Goal: Task Accomplishment & Management: Manage account settings

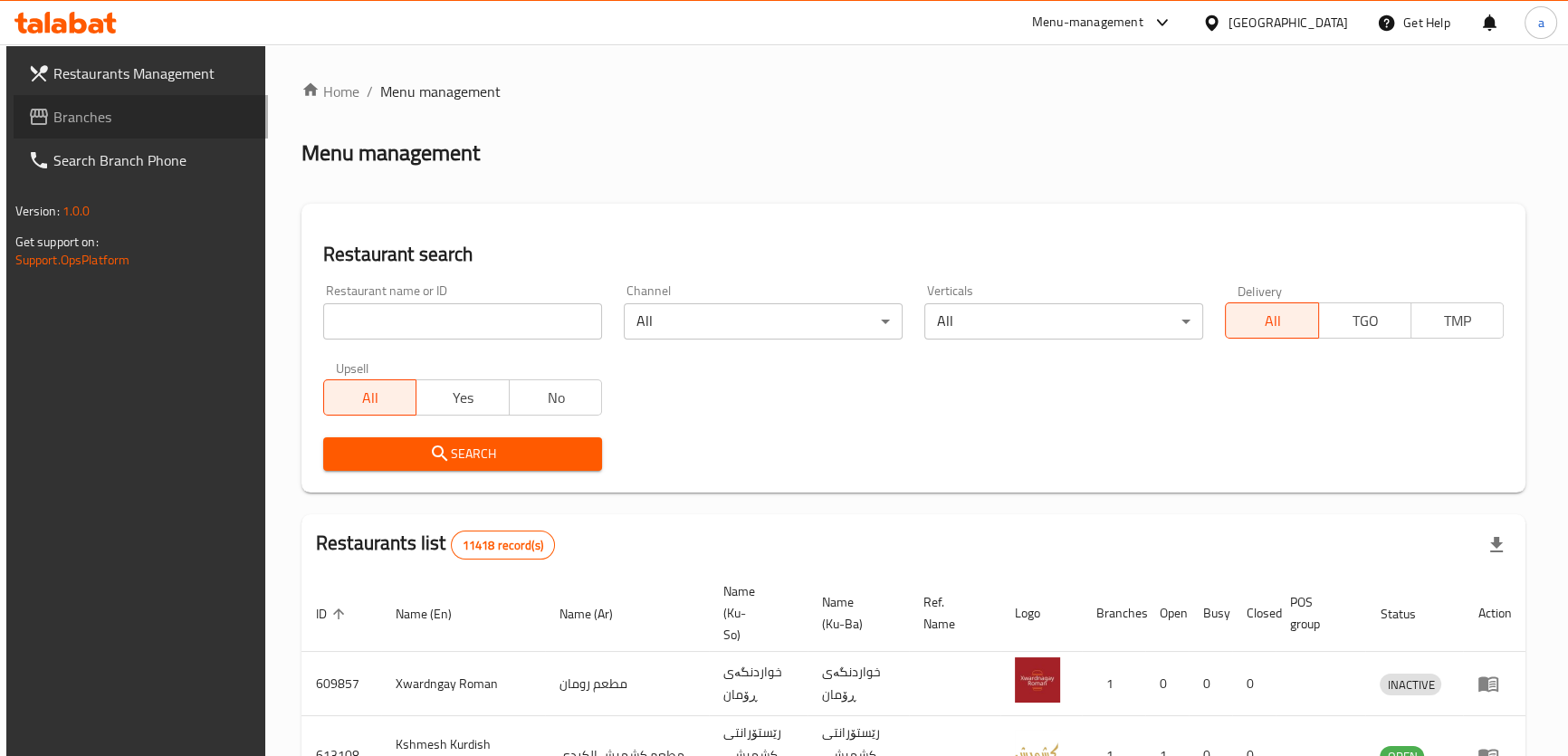
click at [156, 124] on span "Branches" at bounding box center [154, 116] width 201 height 21
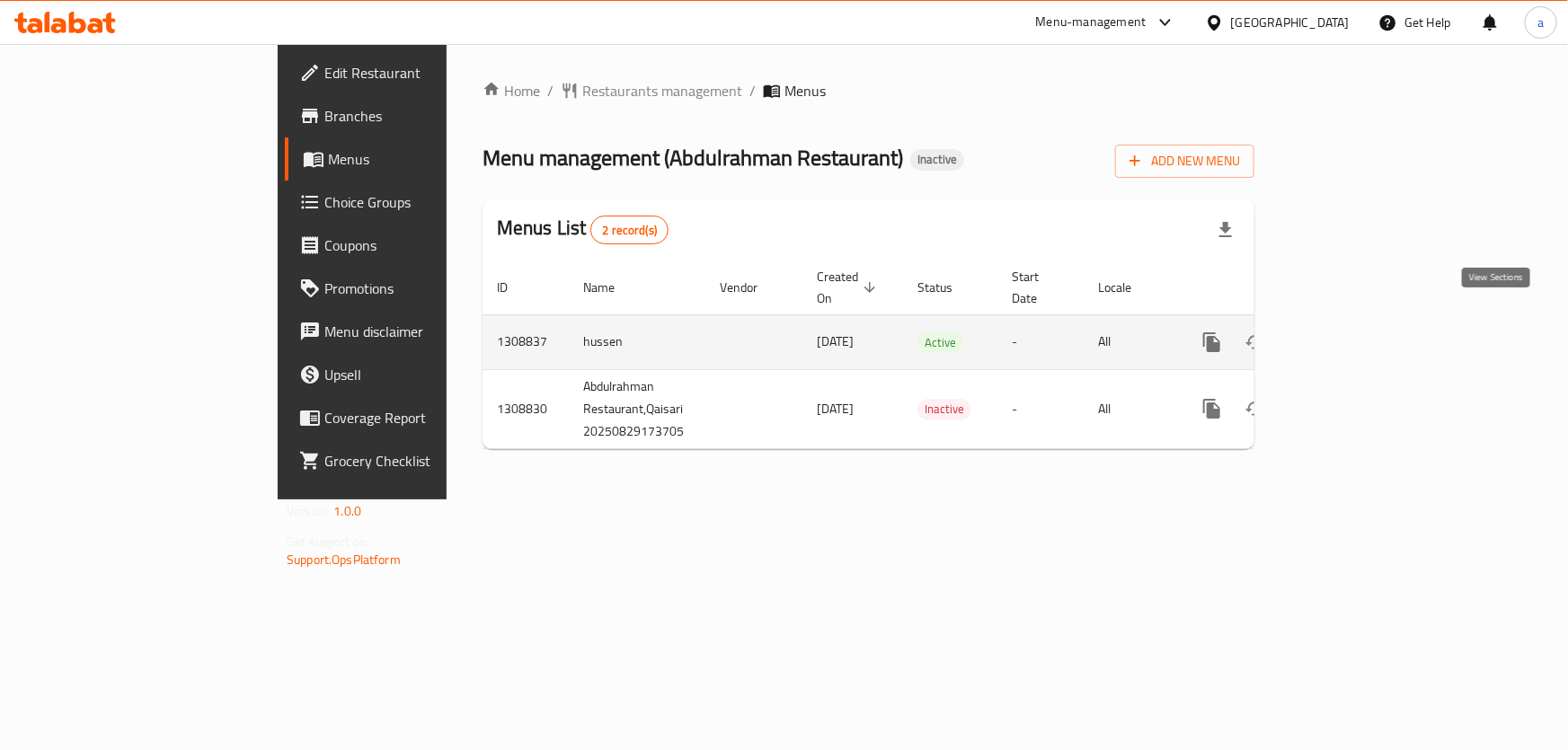
click at [1363, 333] on link "enhanced table" at bounding box center [1341, 342] width 43 height 43
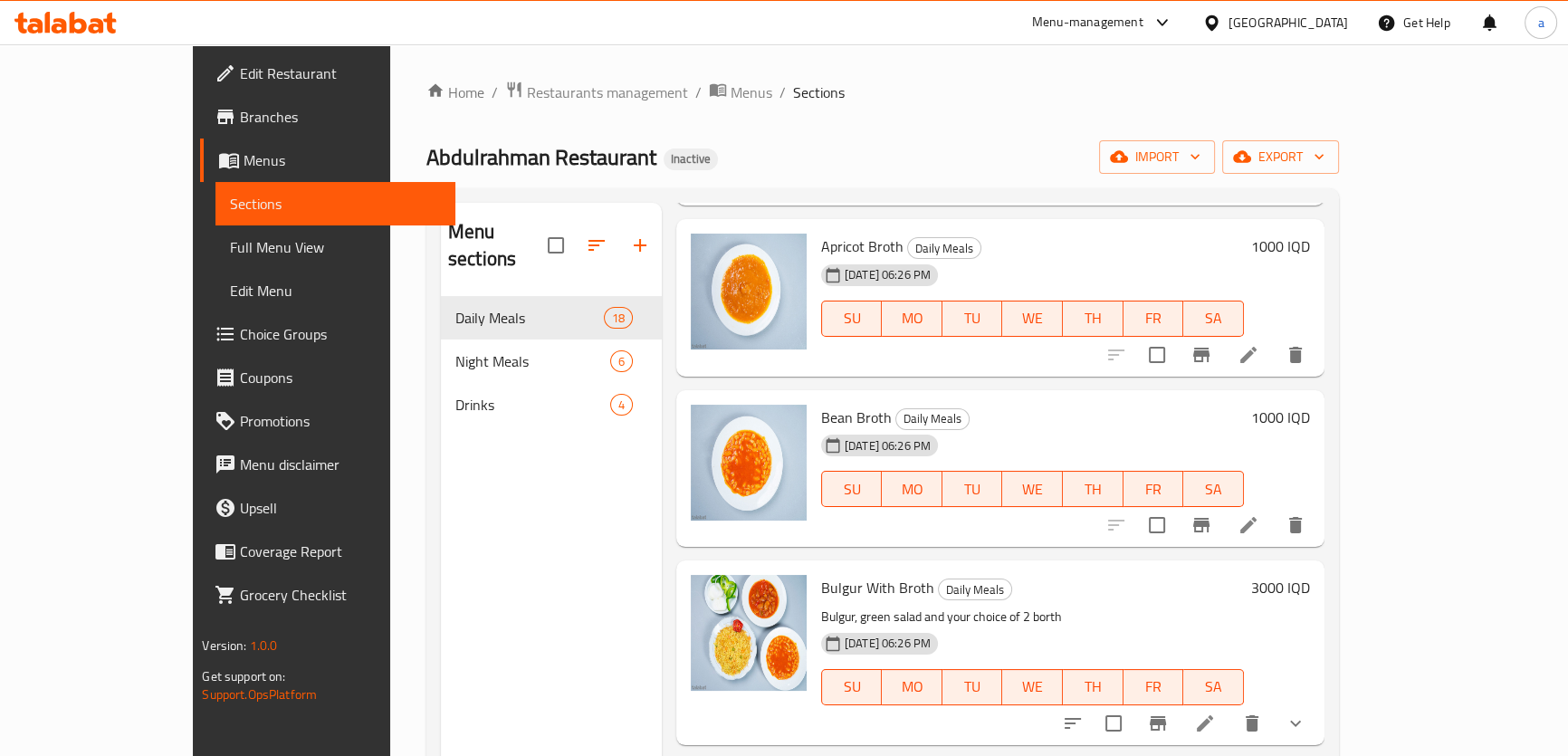
scroll to position [824, 0]
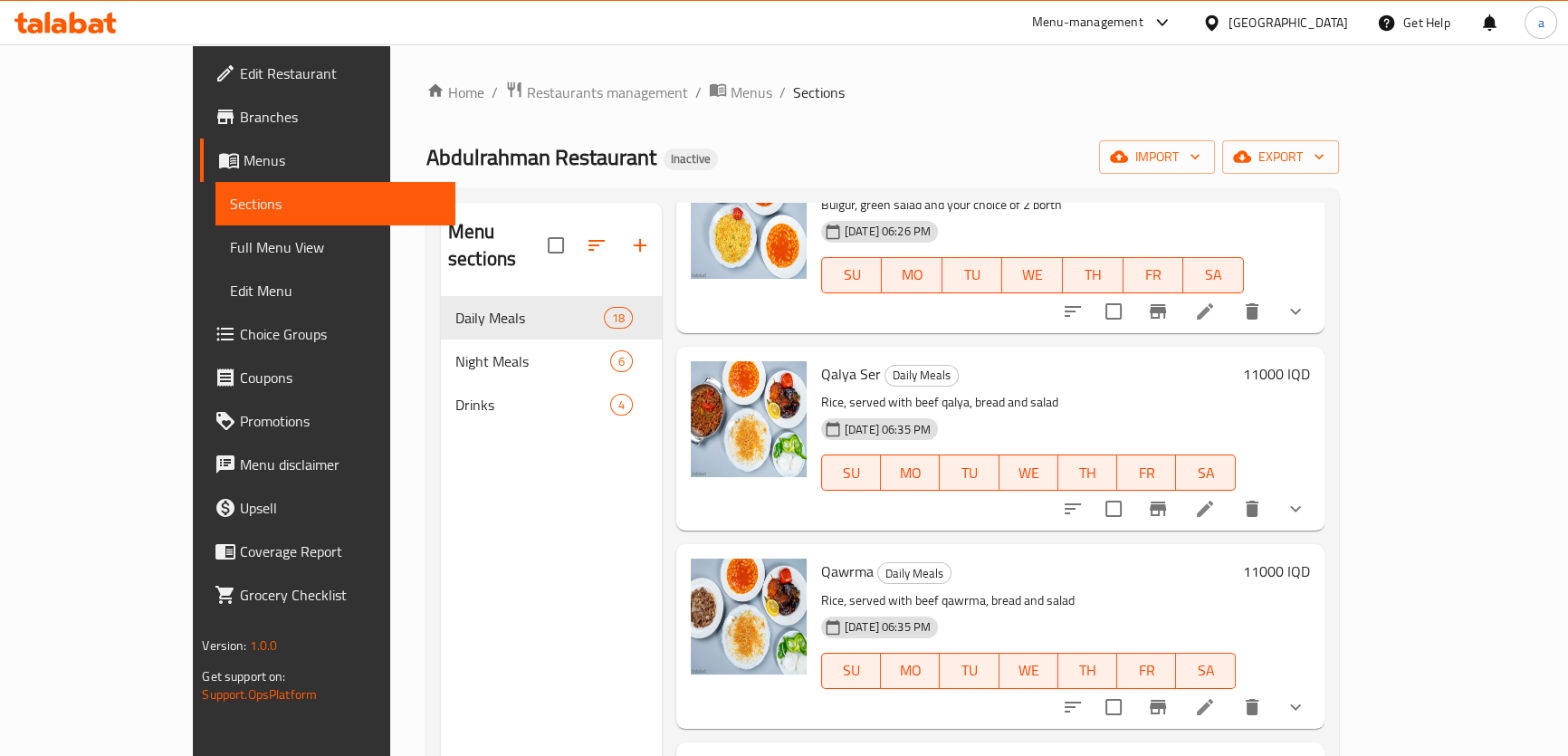
click at [1216, 498] on icon at bounding box center [1204, 508] width 21 height 21
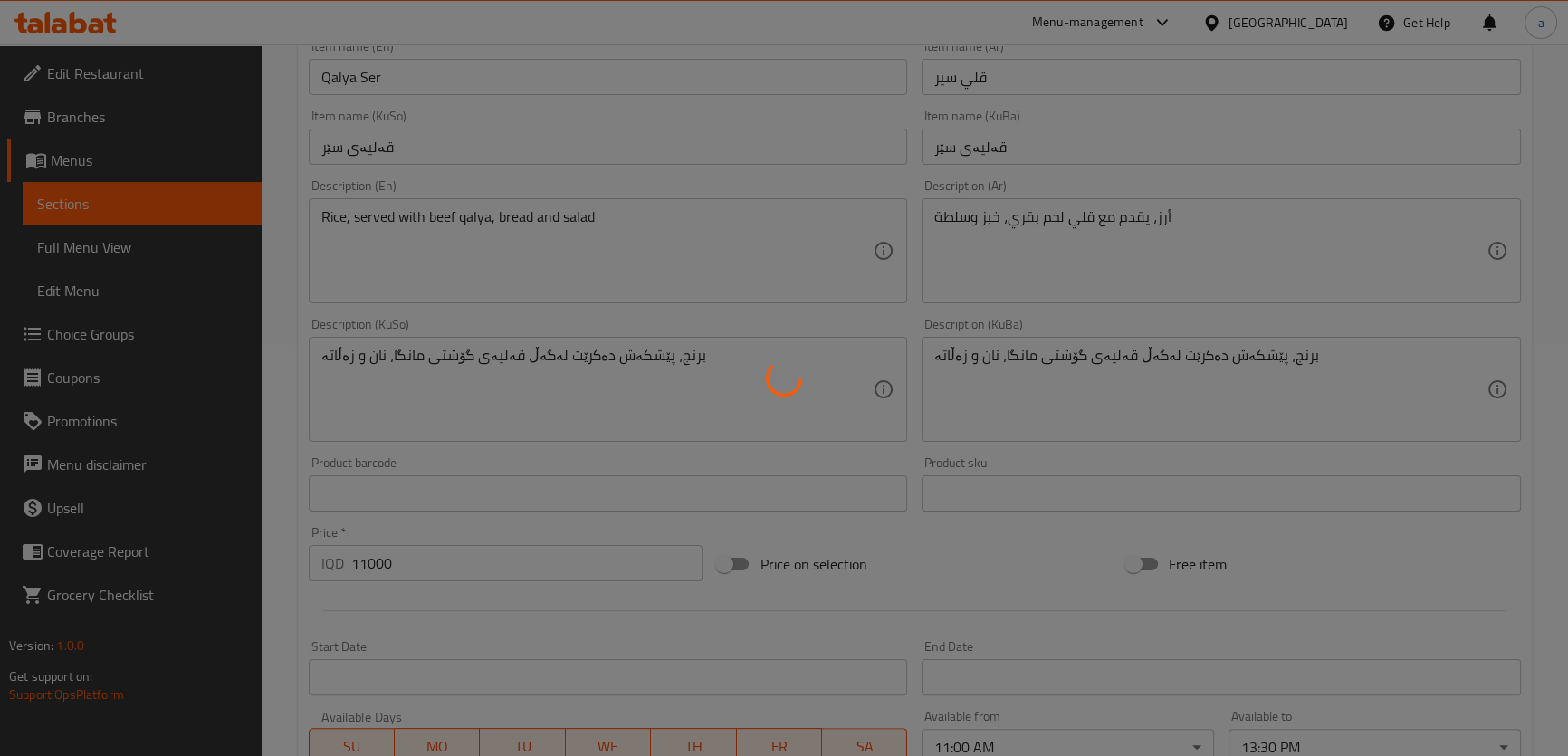
type input "اختيارك من المرق الاول:"
type input "هەڵبژاردنت لە شلەی یەکەم:"
type input "1"
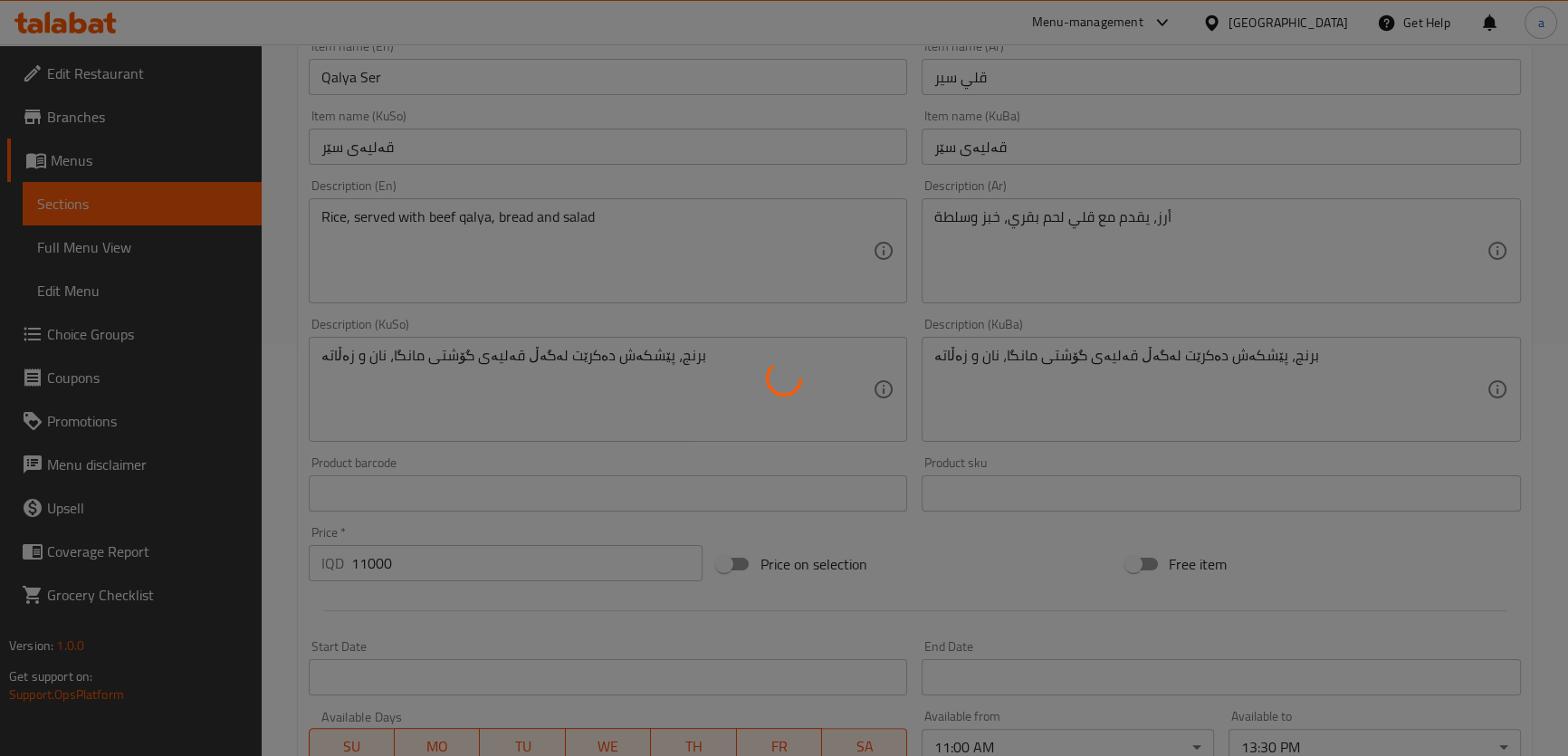
type input "اختيارك من المرق الثاني:"
type input "هەڵبژاردنت لە شلەی دووەم:"
type input "1"
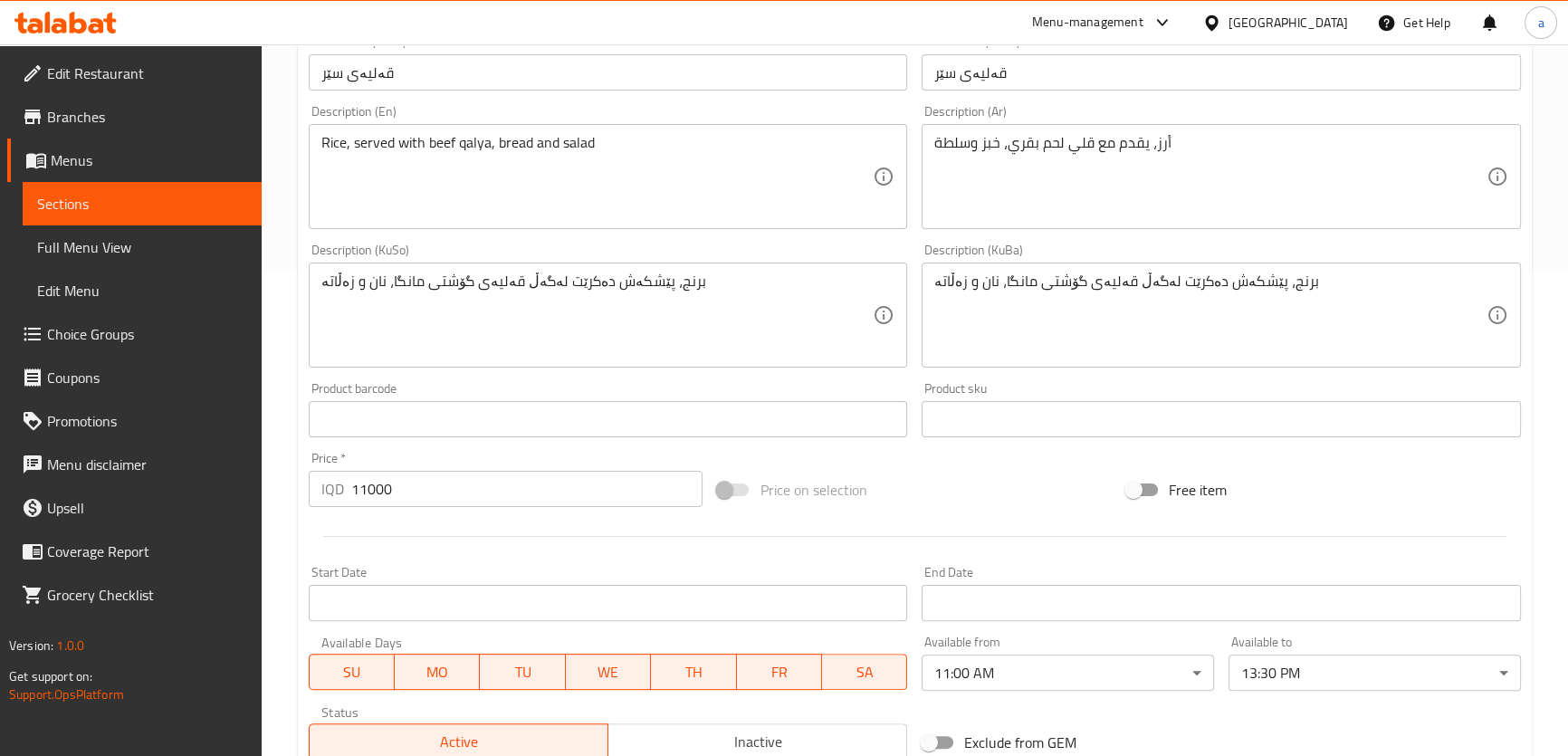
scroll to position [274, 0]
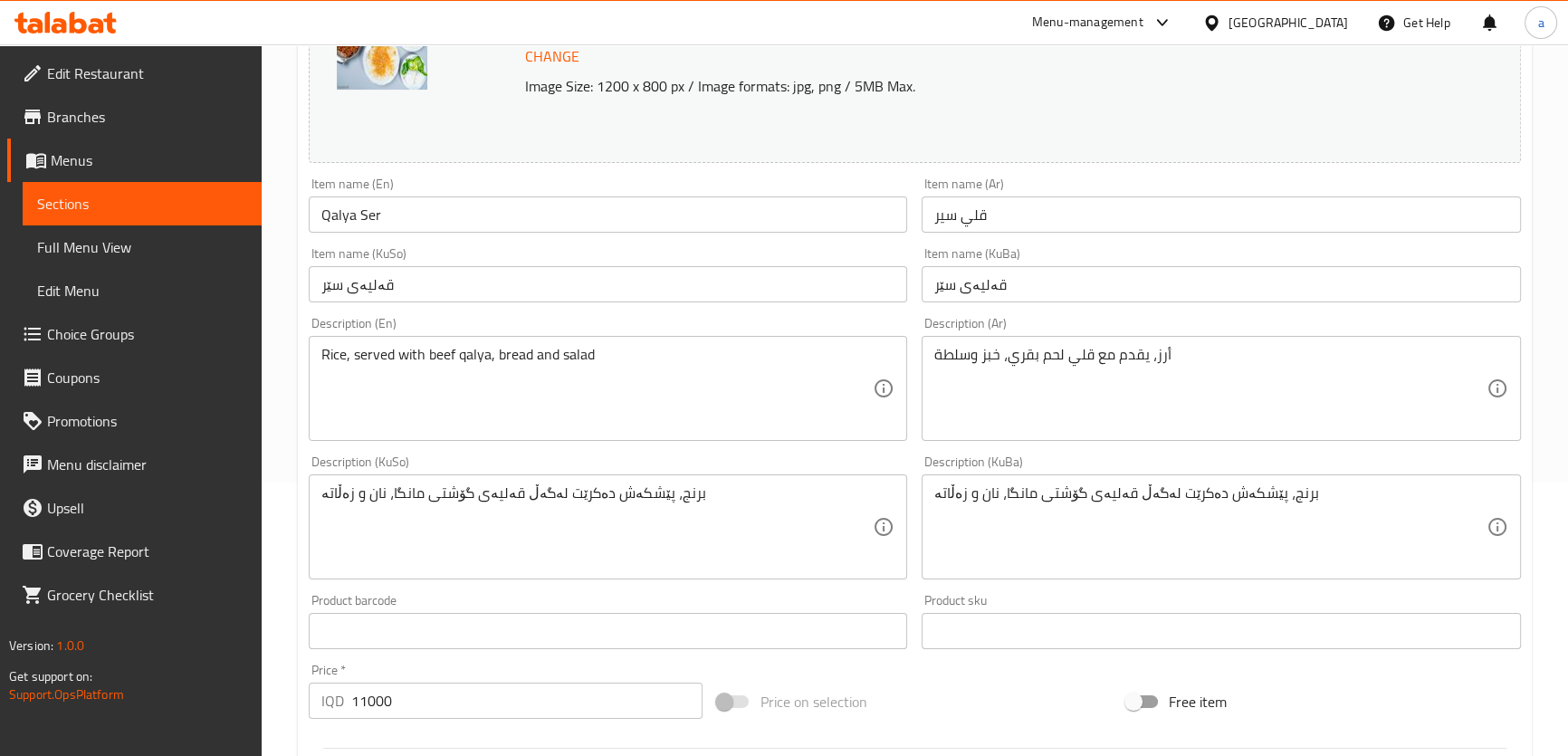
click at [212, 208] on span "Sections" at bounding box center [142, 203] width 210 height 21
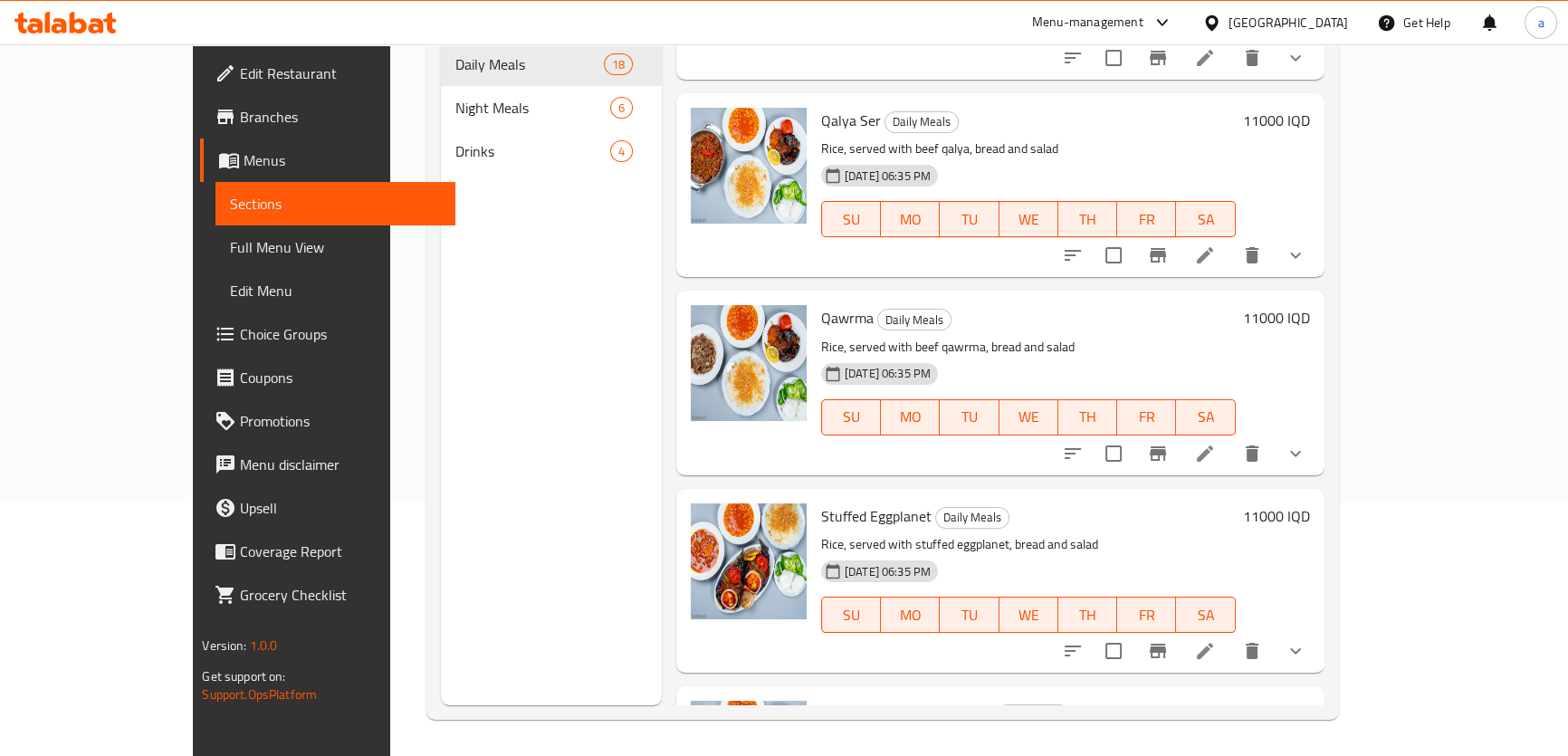
scroll to position [1234, 0]
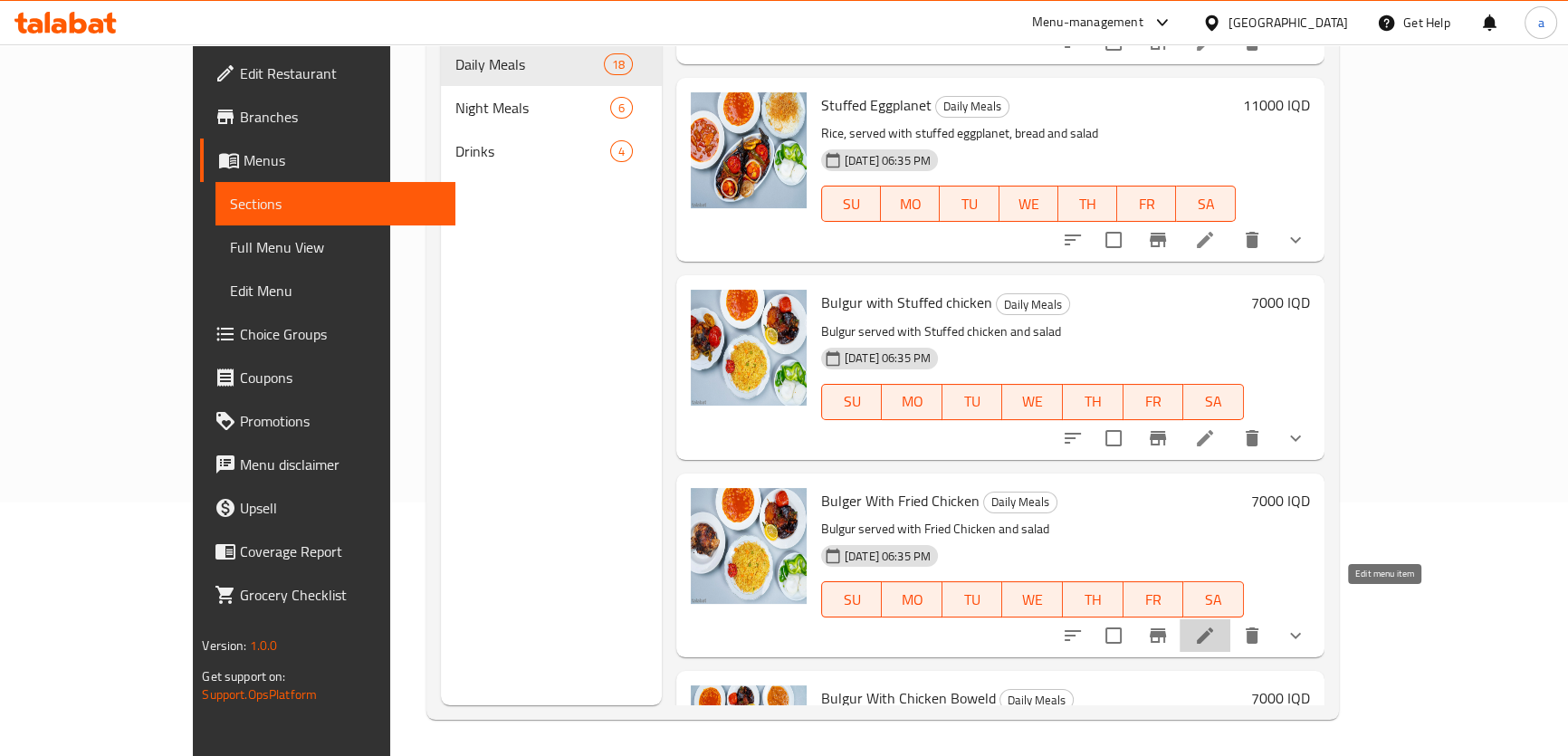
click at [1213, 628] on icon at bounding box center [1205, 636] width 17 height 17
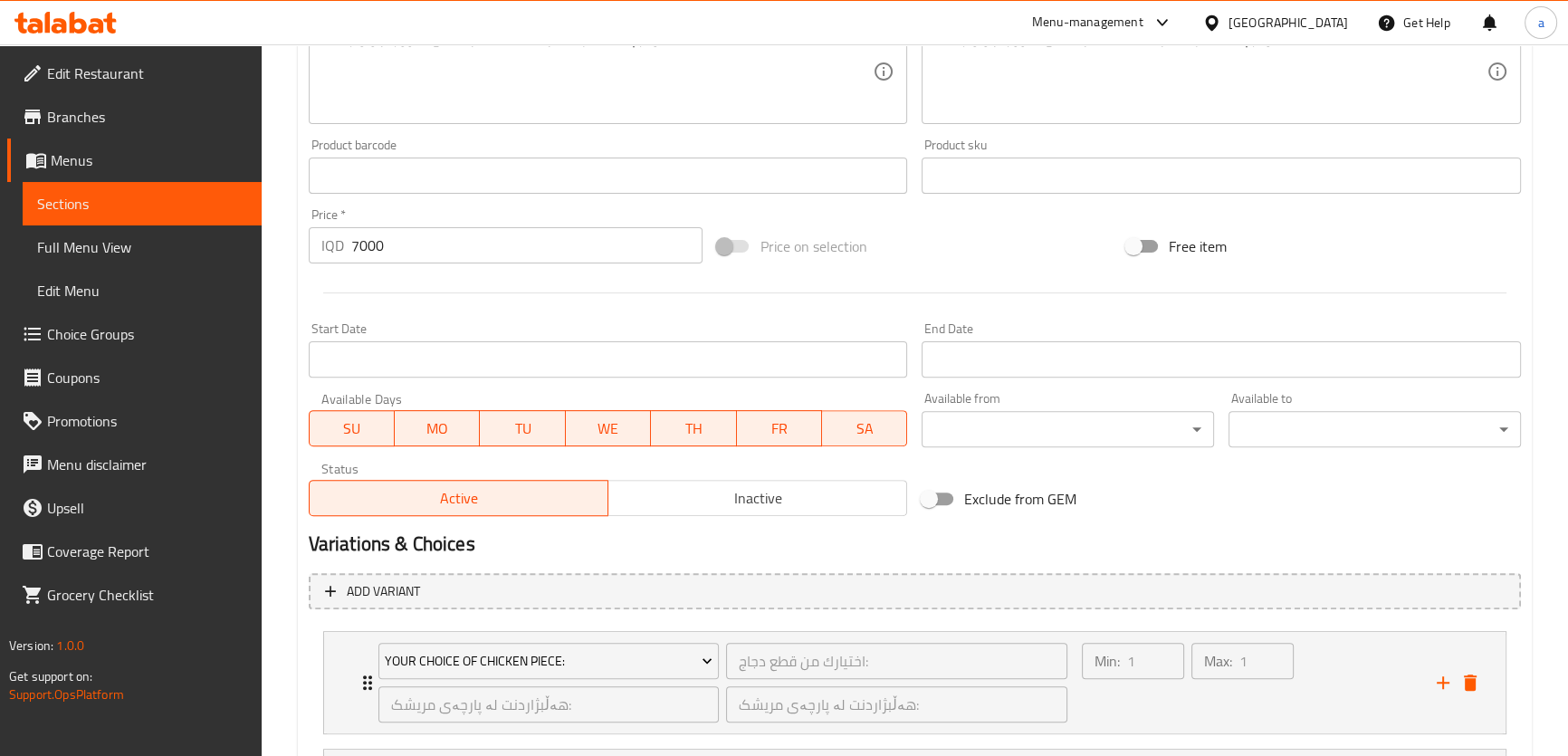
scroll to position [824, 0]
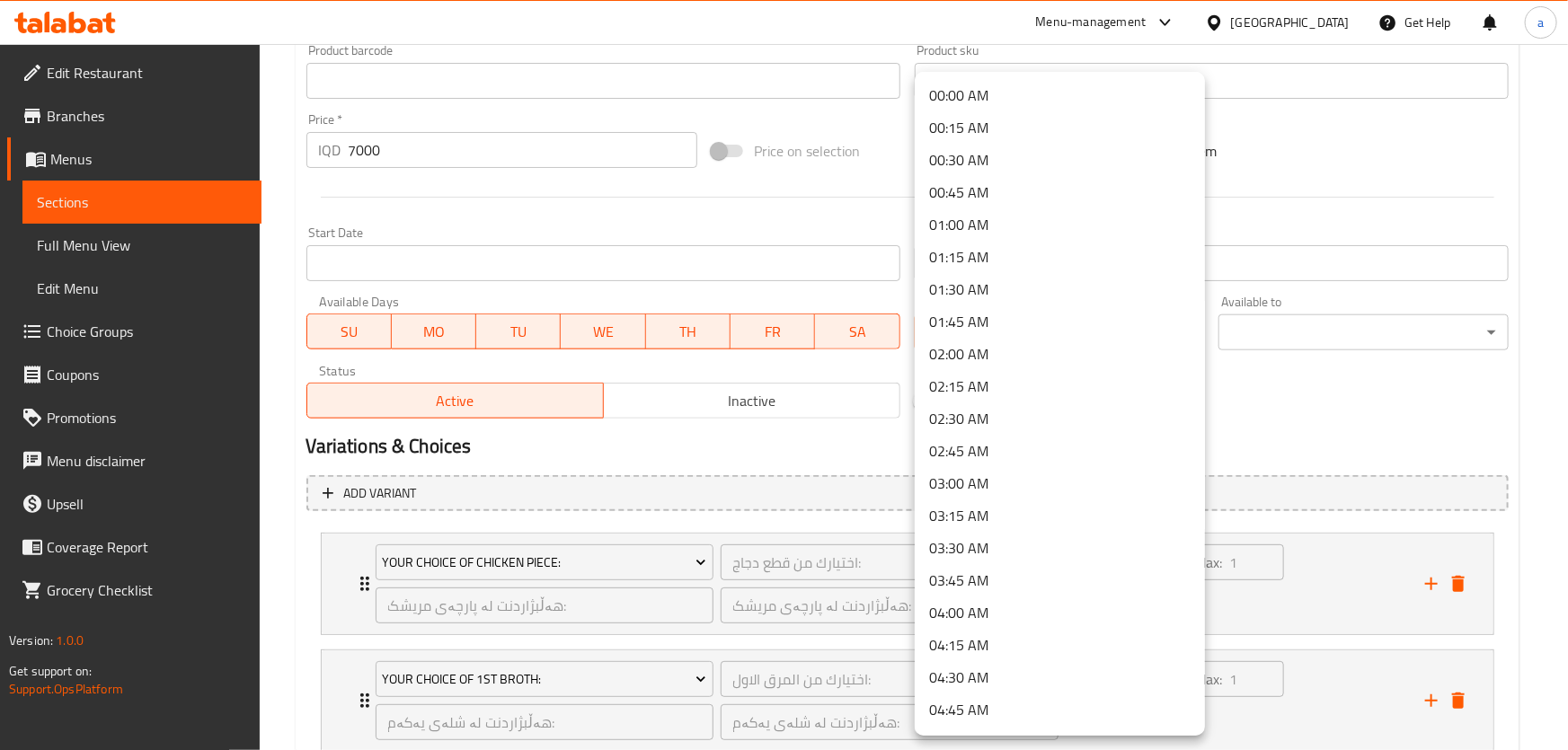
click at [1268, 422] on div at bounding box center [784, 375] width 1568 height 750
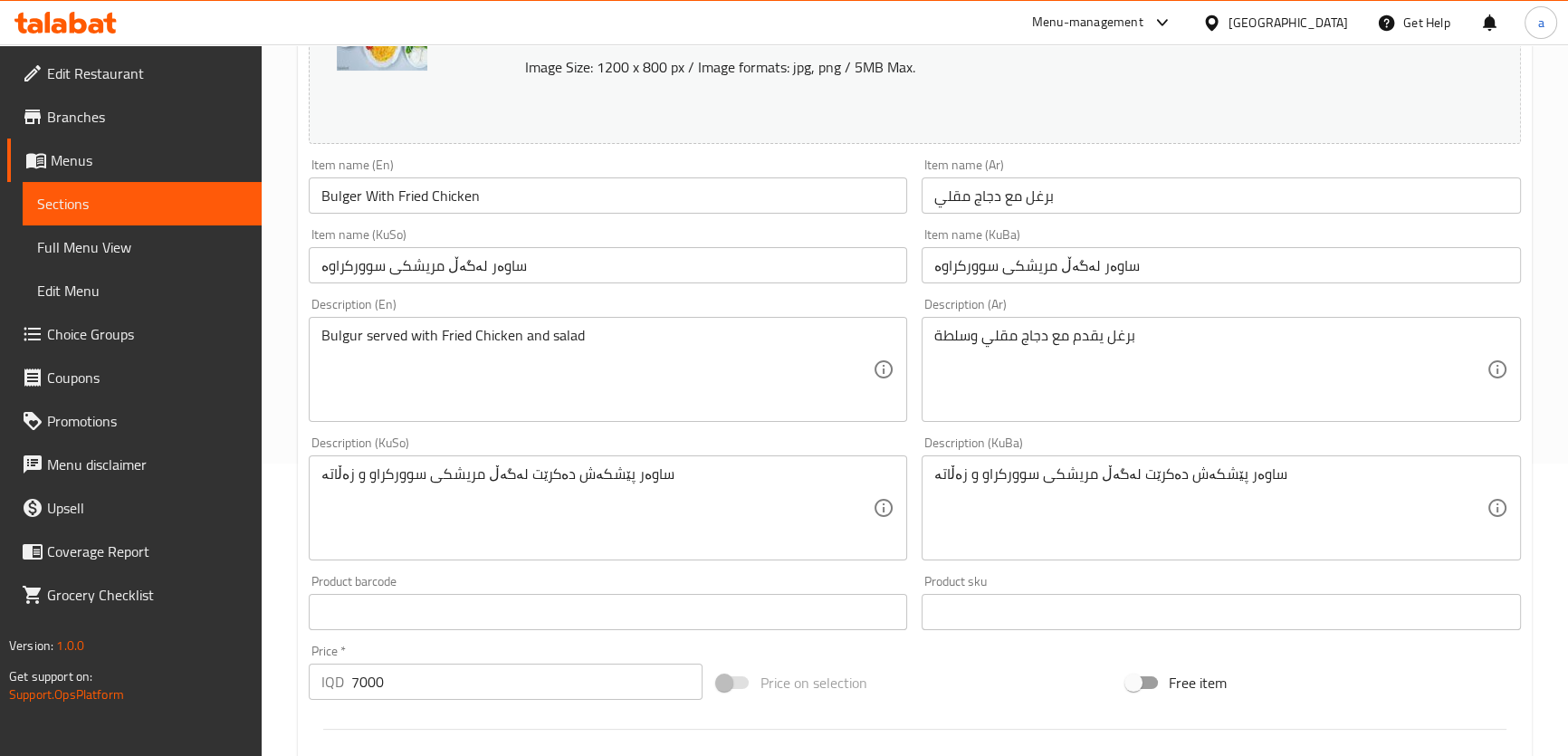
scroll to position [274, 0]
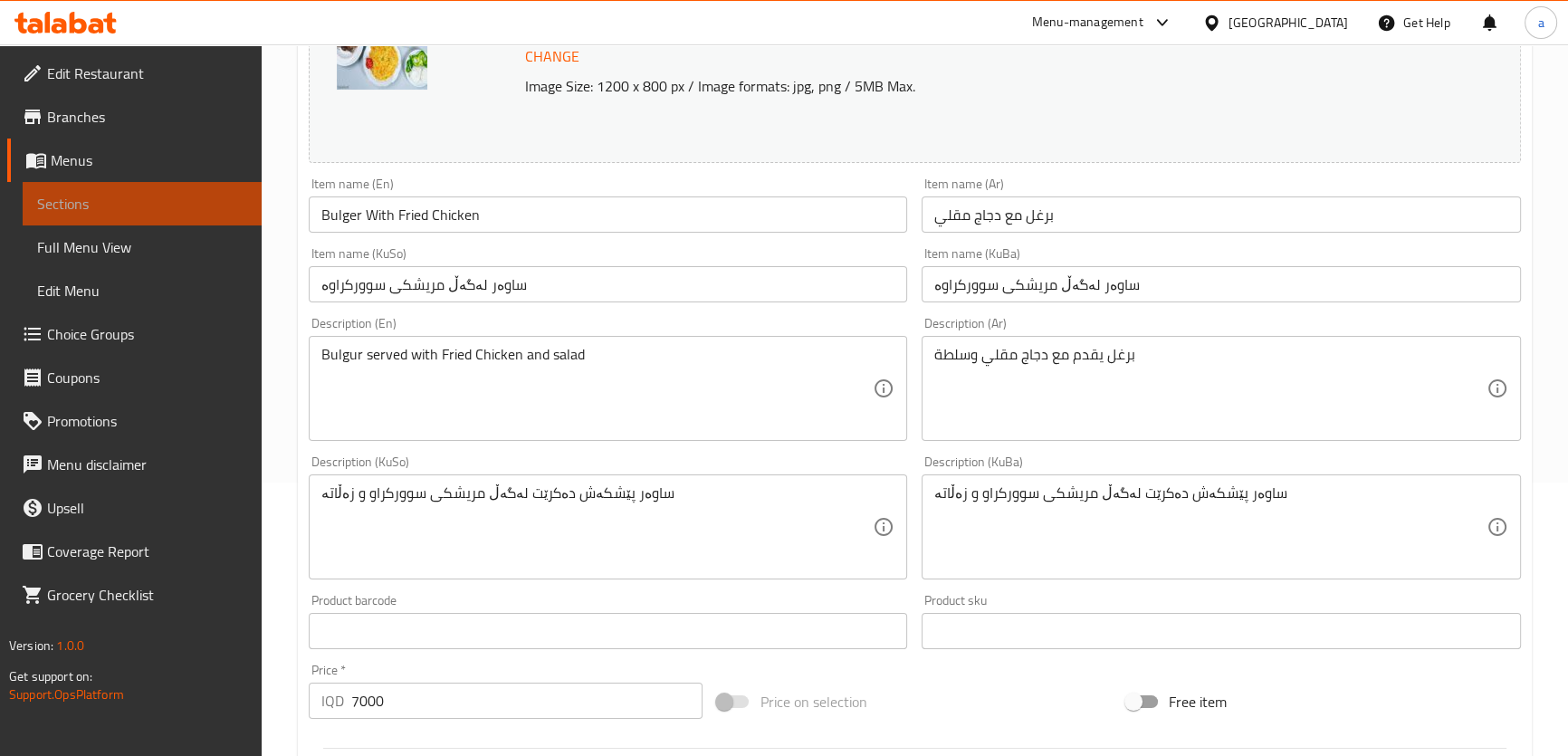
click at [164, 207] on span "Sections" at bounding box center [142, 203] width 210 height 21
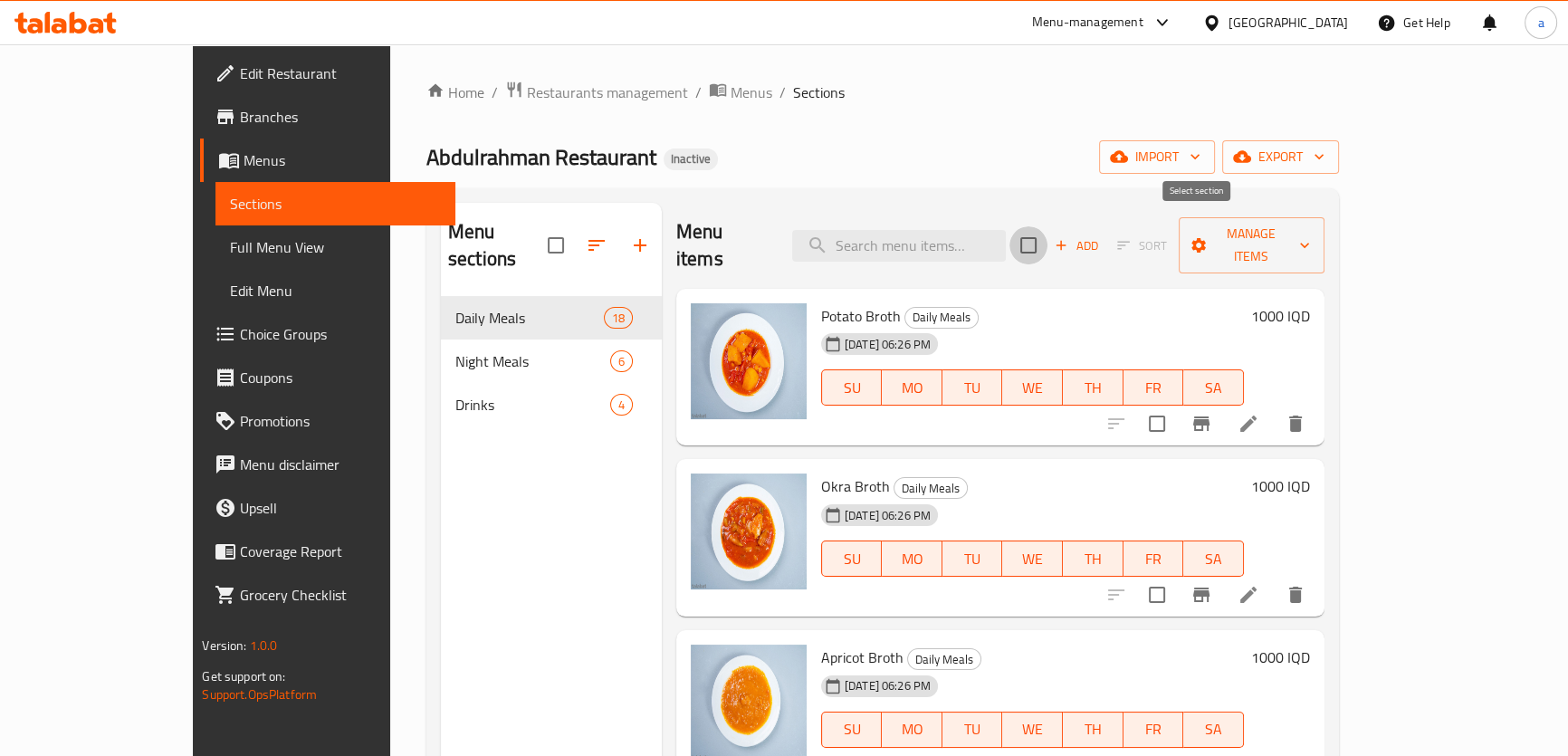
click at [1047, 234] on input "checkbox" at bounding box center [1028, 245] width 38 height 38
checkbox input "true"
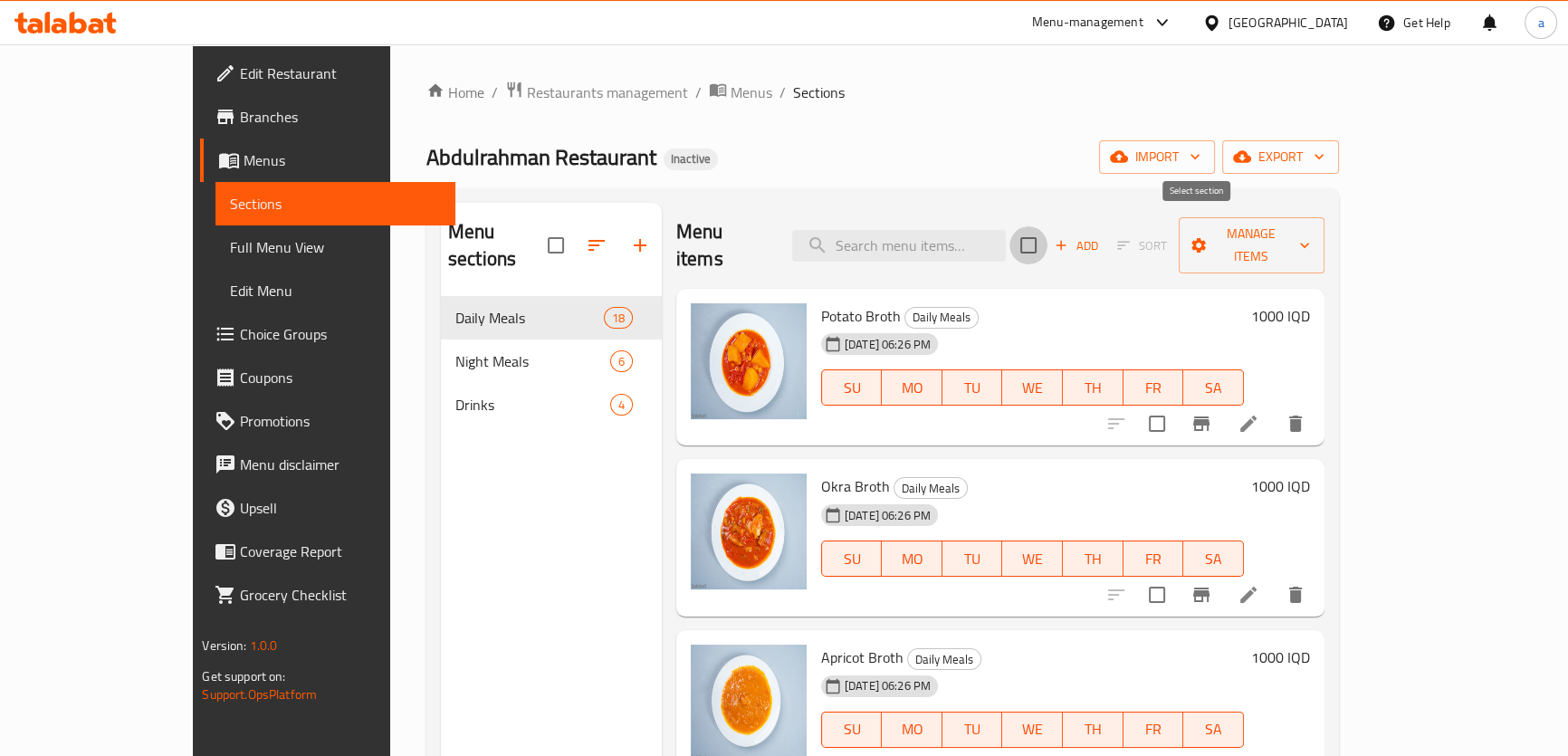
checkbox input "true"
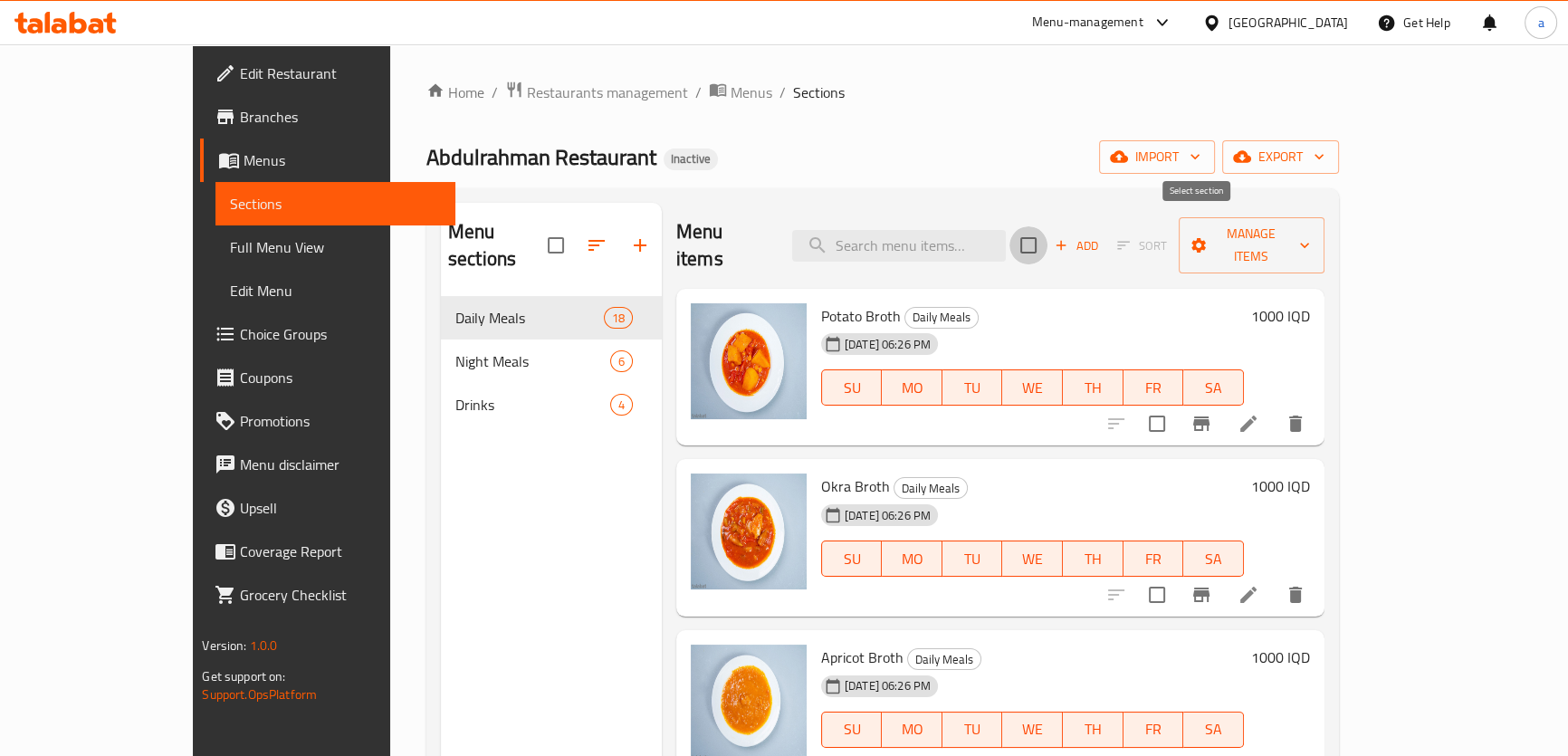
checkbox input "true"
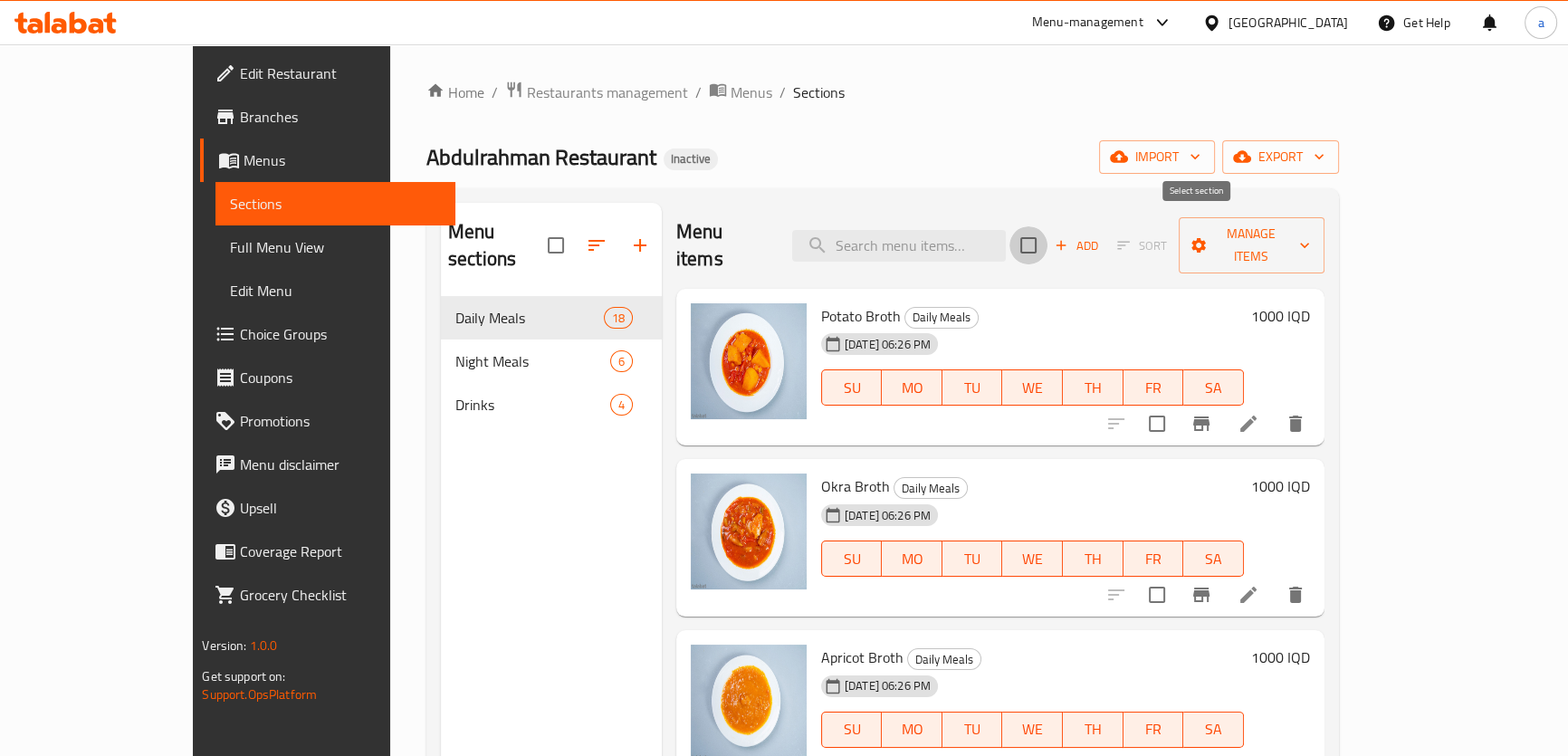
checkbox input "true"
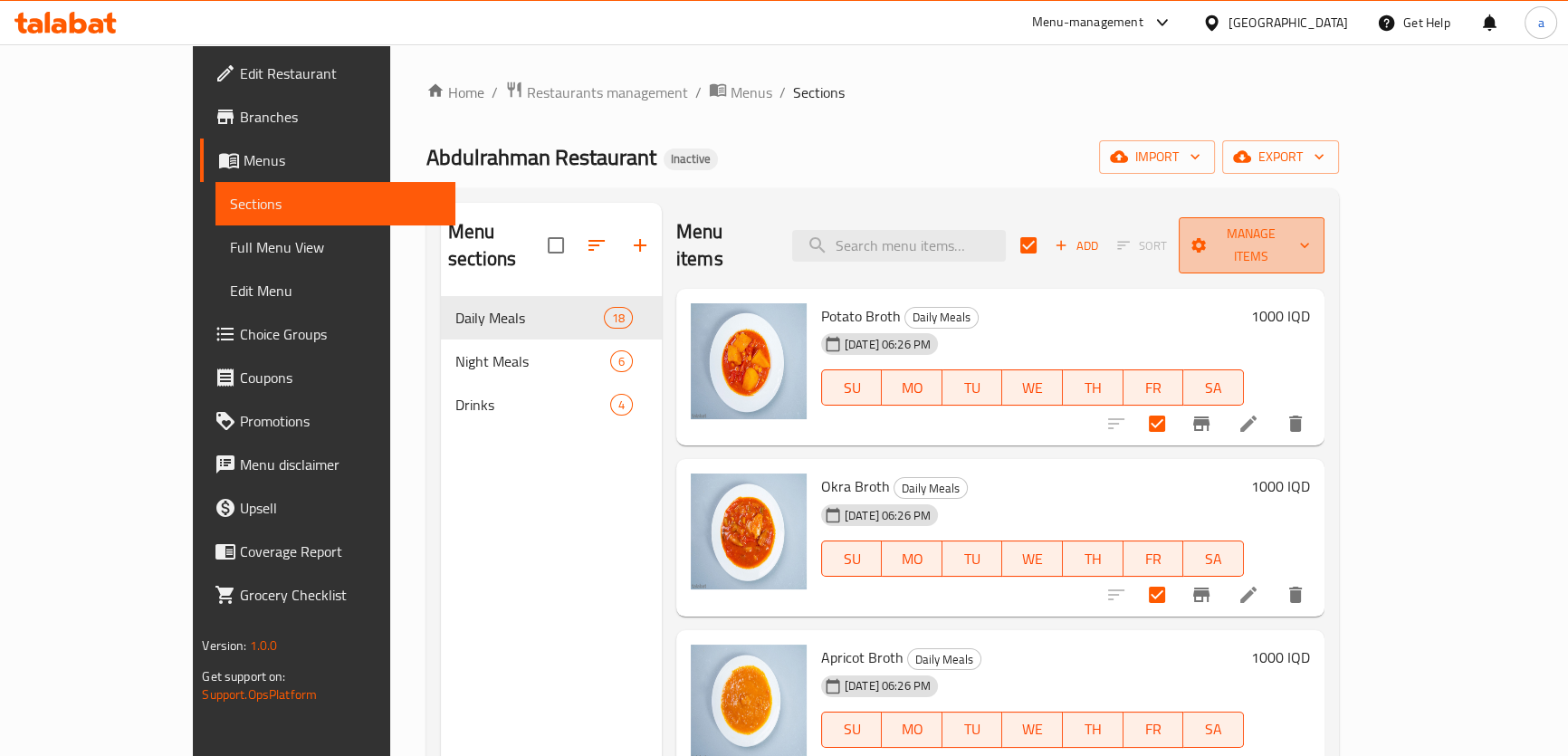
click at [1208, 237] on icon "button" at bounding box center [1199, 246] width 19 height 19
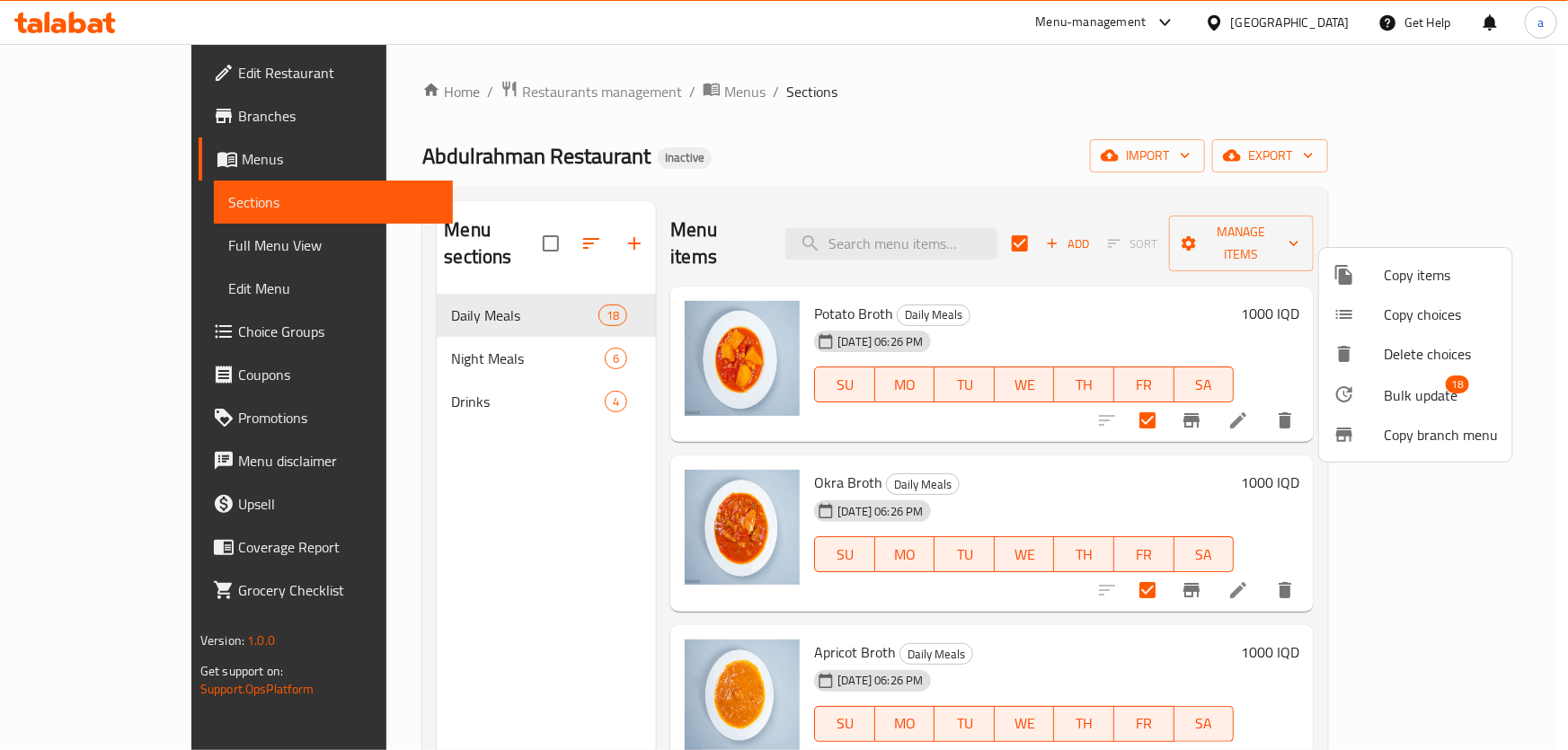
click at [1395, 385] on span "Bulk update" at bounding box center [1421, 394] width 74 height 21
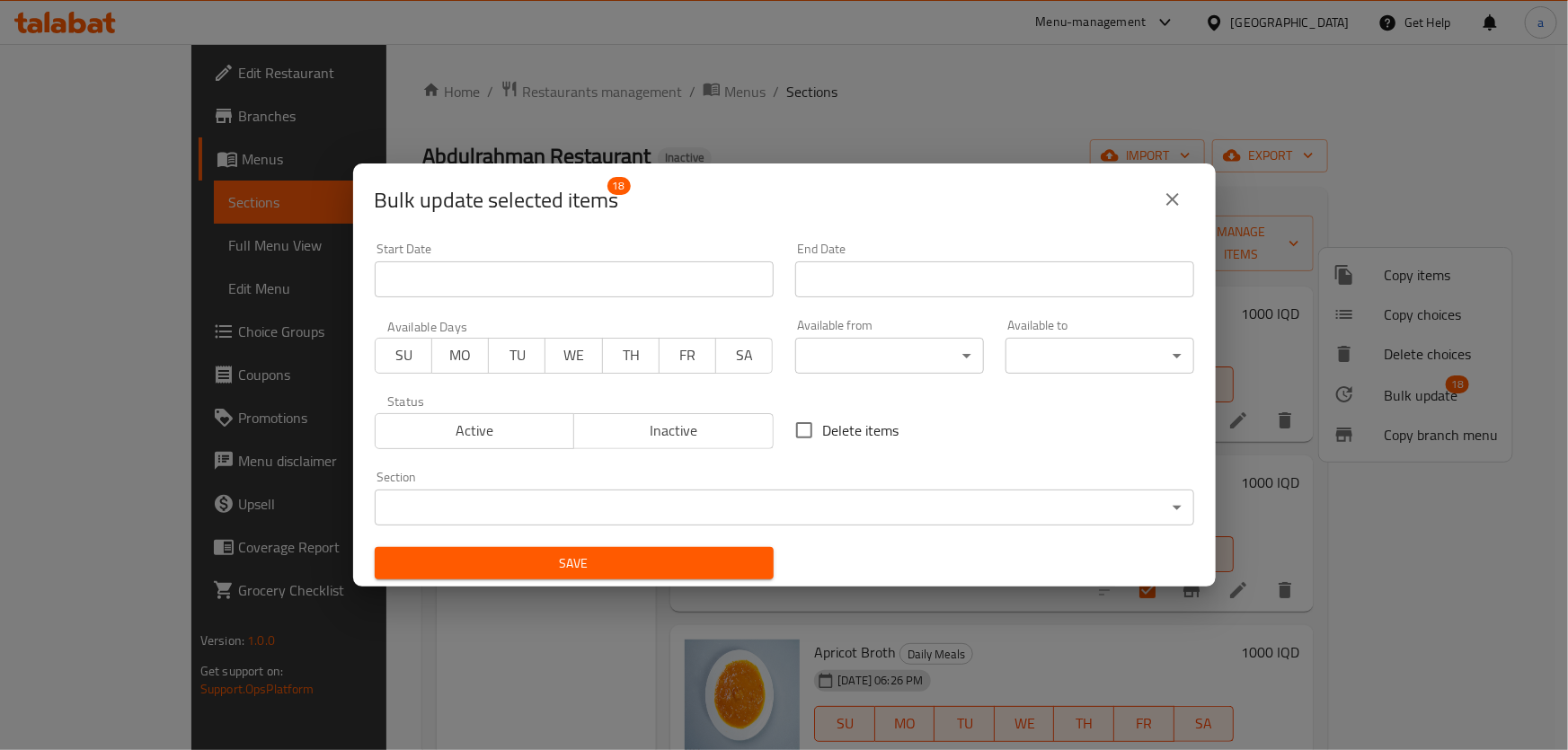
click at [948, 352] on body "​ Menu-management [GEOGRAPHIC_DATA] Get Help a Edit Restaurant Branches Menus S…" at bounding box center [784, 397] width 1568 height 707
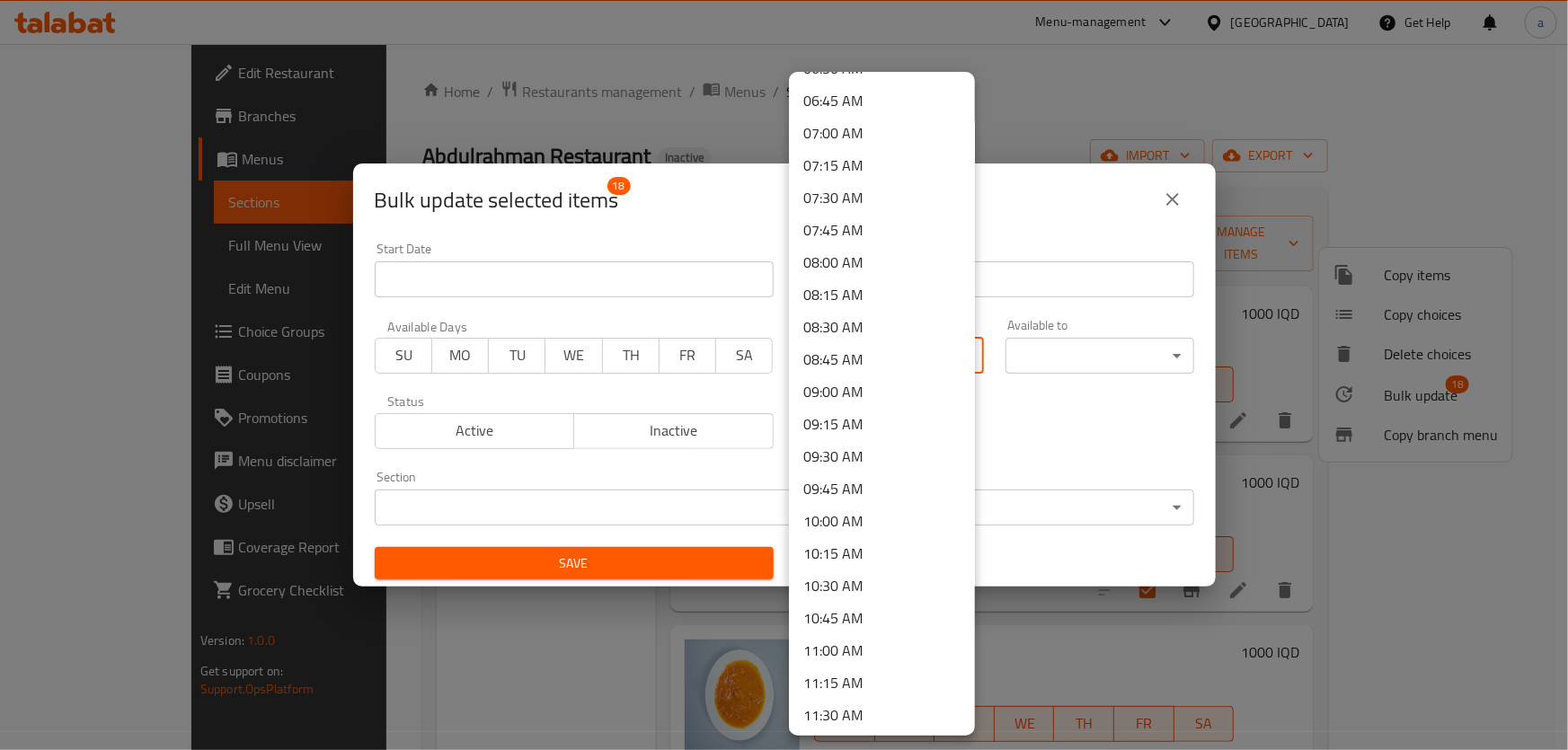
scroll to position [953, 0]
click at [854, 564] on li "11:00 AM" at bounding box center [882, 566] width 186 height 32
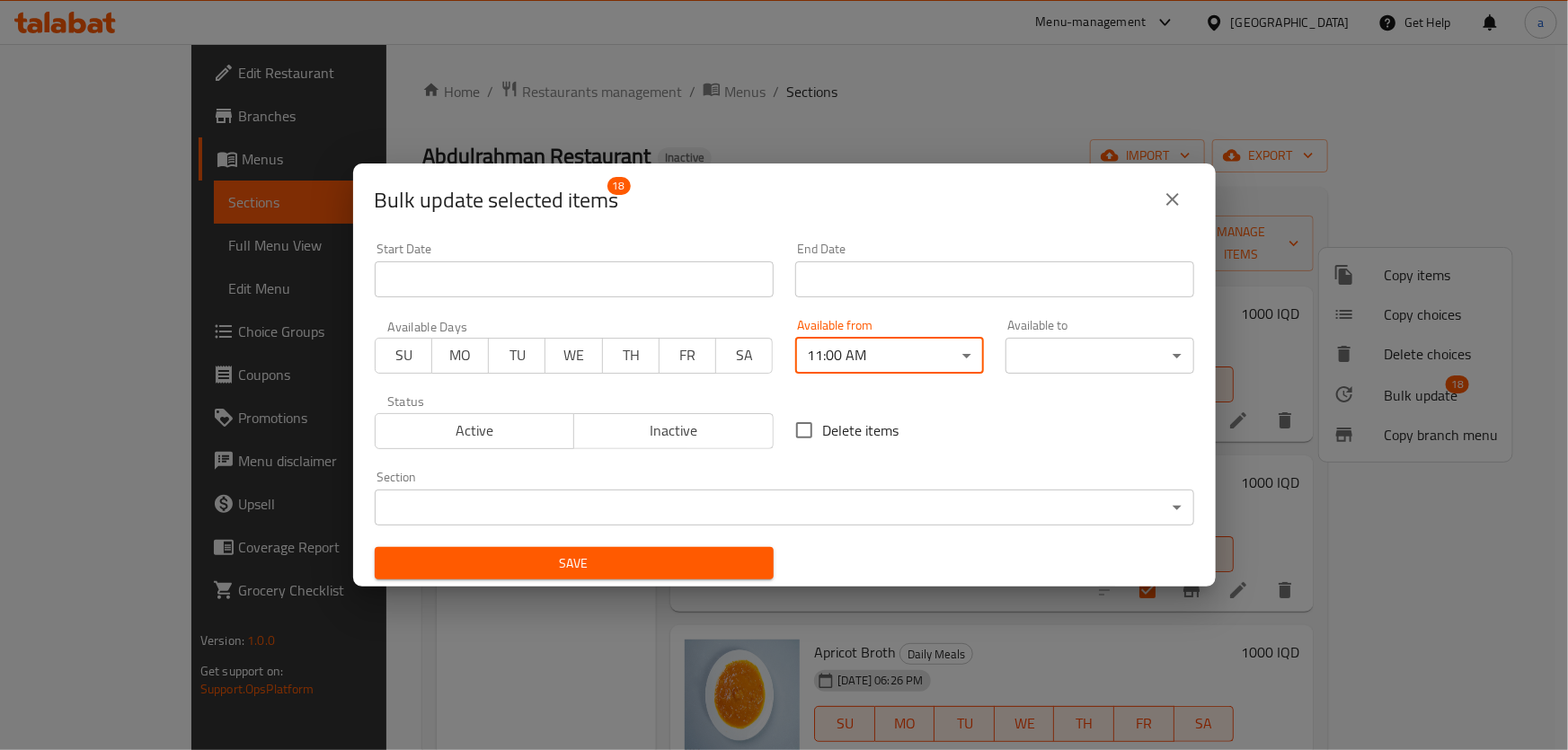
click at [1129, 347] on body "​ Menu-management [GEOGRAPHIC_DATA] Get Help a Edit Restaurant Branches Menus S…" at bounding box center [784, 397] width 1568 height 707
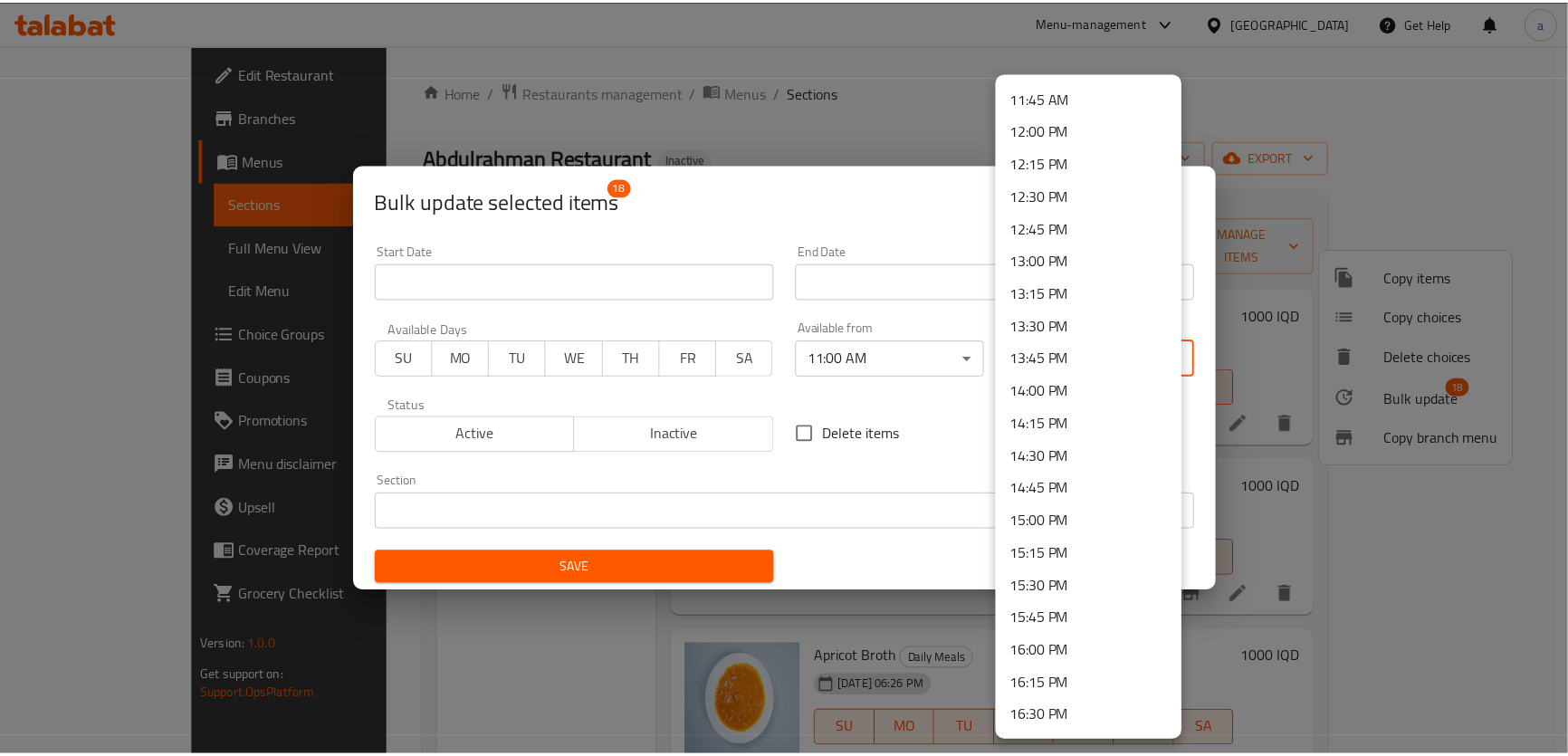
scroll to position [1647, 0]
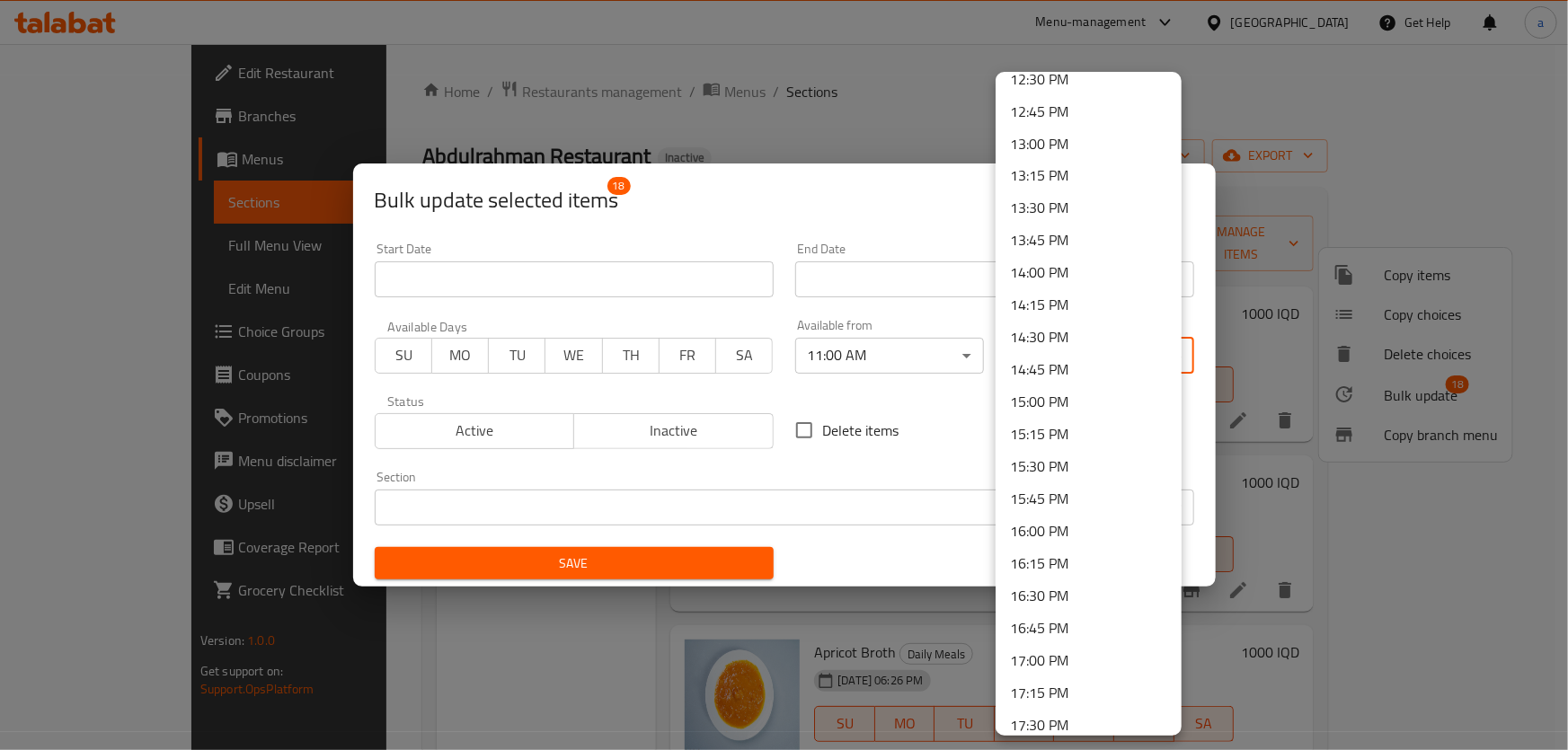
drag, startPoint x: 1086, startPoint y: 472, endPoint x: 1078, endPoint y: 205, distance: 267.1
click at [1078, 205] on ul "00:00 AM 00:15 AM 00:30 AM 00:45 AM 01:00 AM 01:15 AM 01:30 AM 01:45 AM 02:00 A…" at bounding box center [1095, 14] width 199 height 3152
click at [1078, 205] on li "13:30 PM" at bounding box center [1089, 208] width 186 height 32
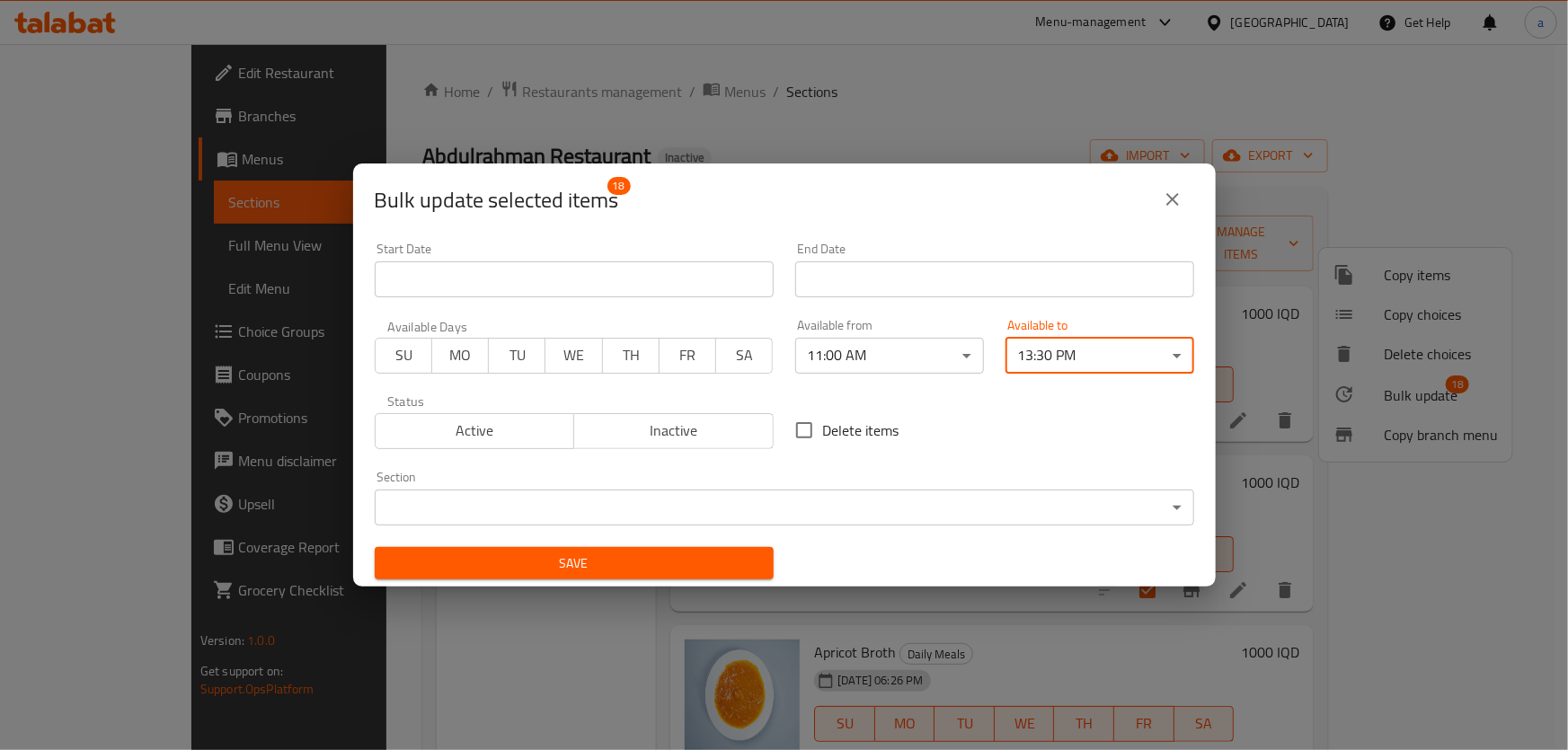
click at [697, 554] on span "Save" at bounding box center [574, 564] width 370 height 22
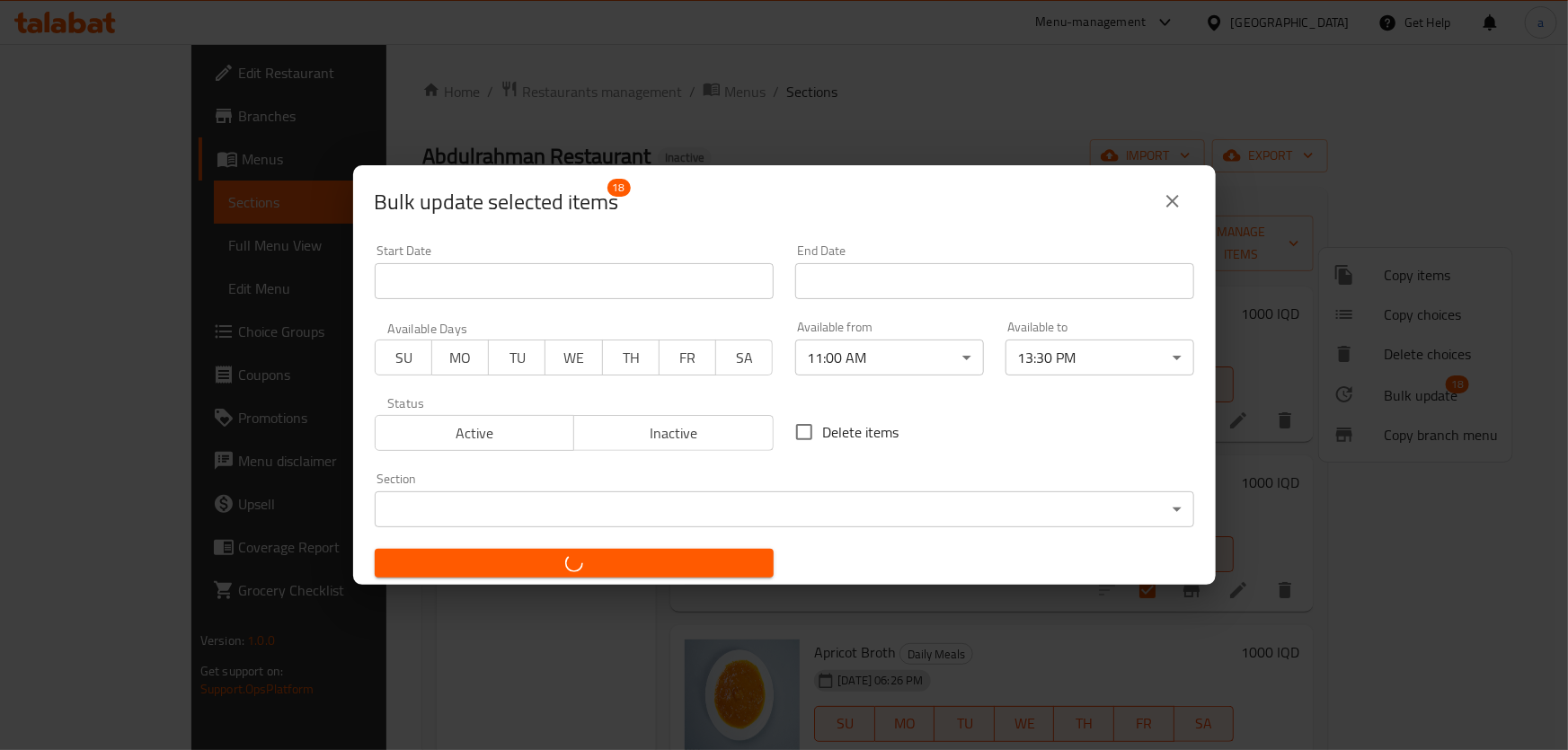
checkbox input "false"
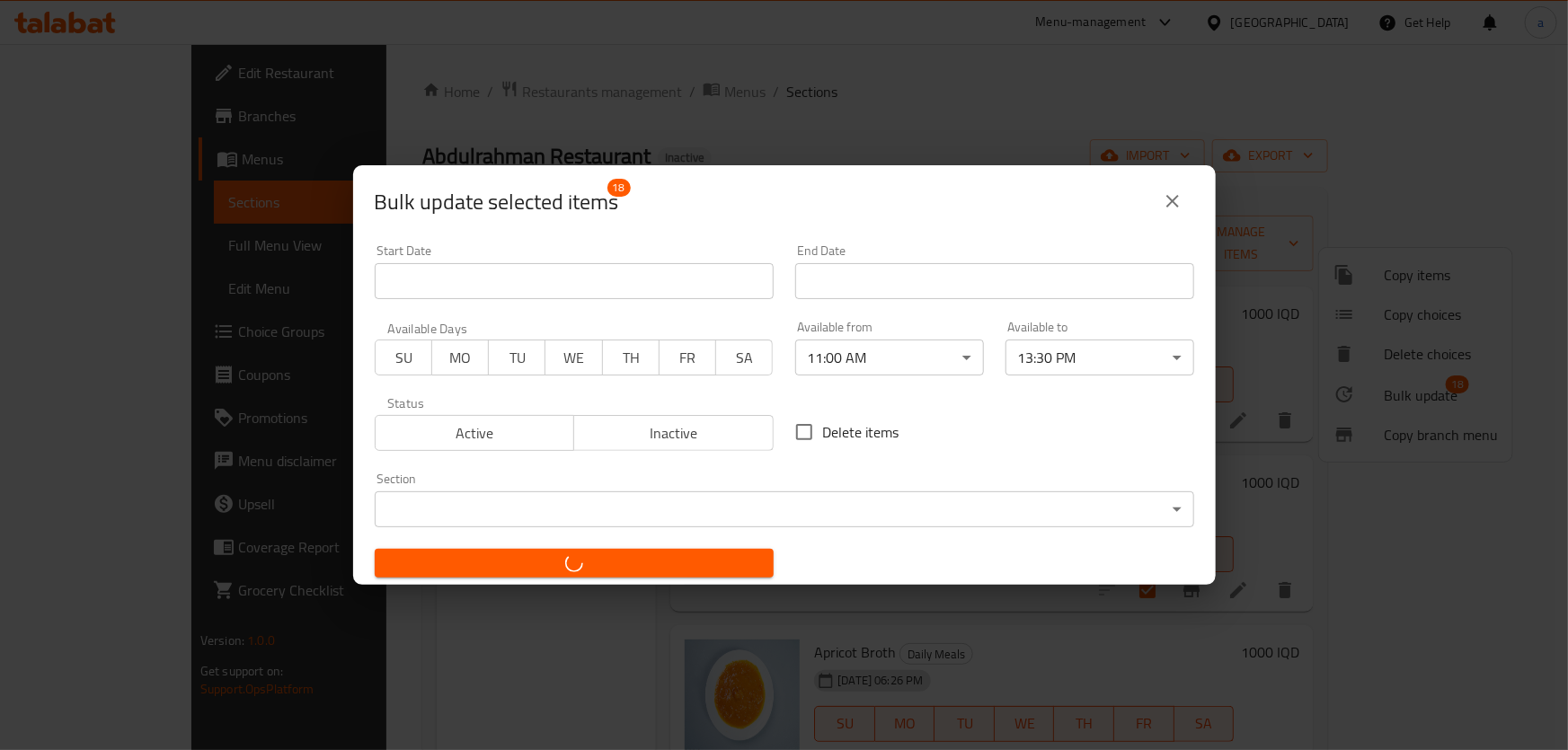
checkbox input "false"
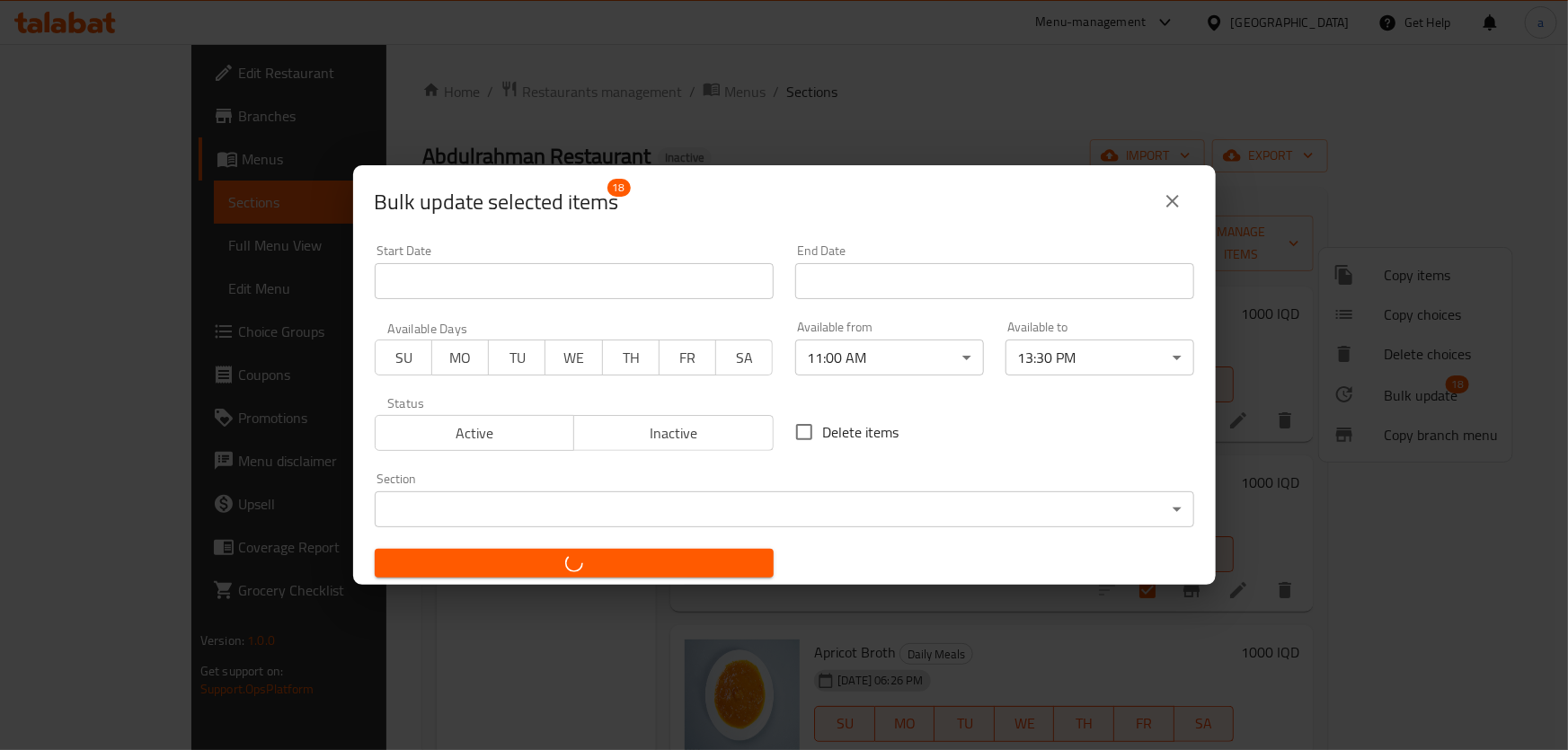
checkbox input "false"
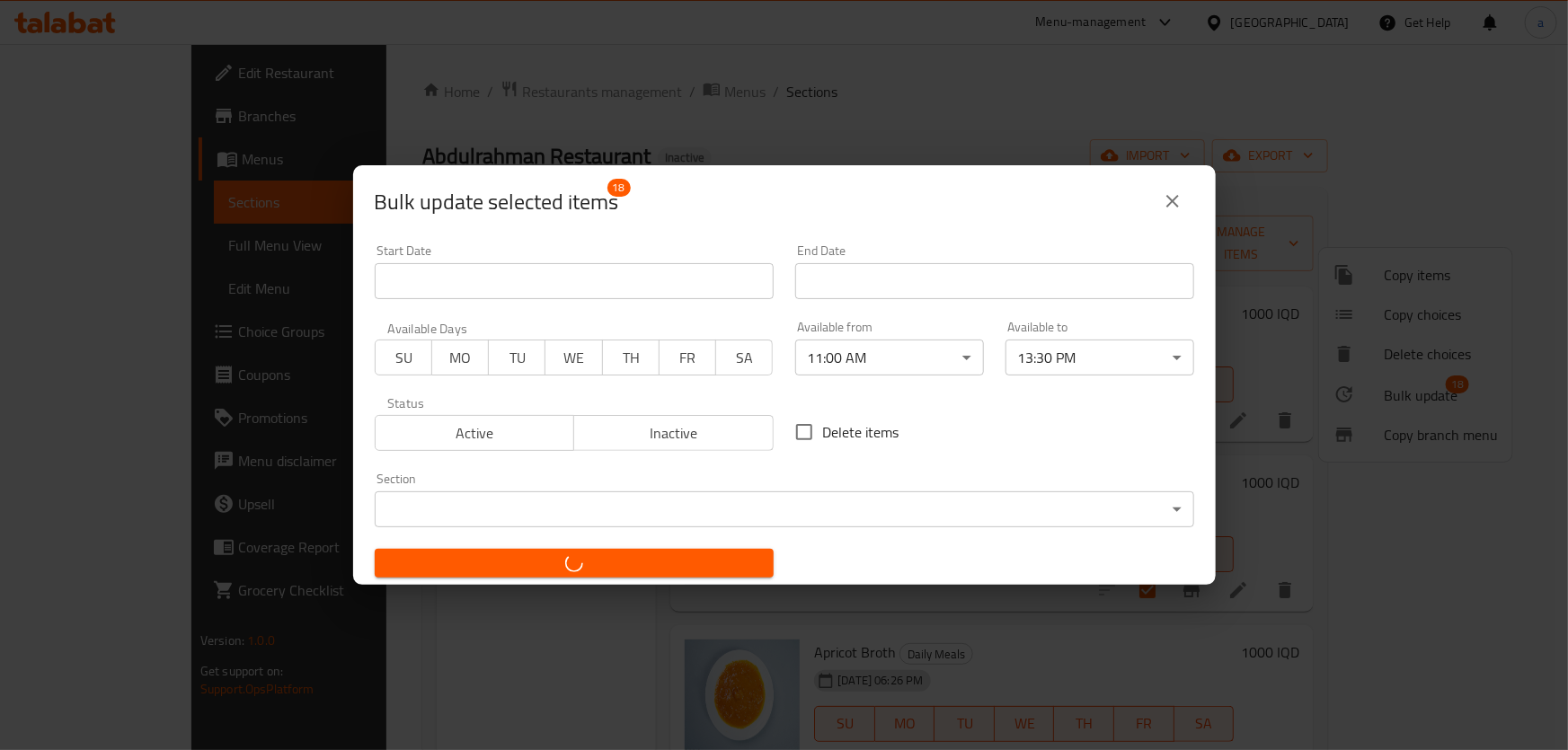
checkbox input "false"
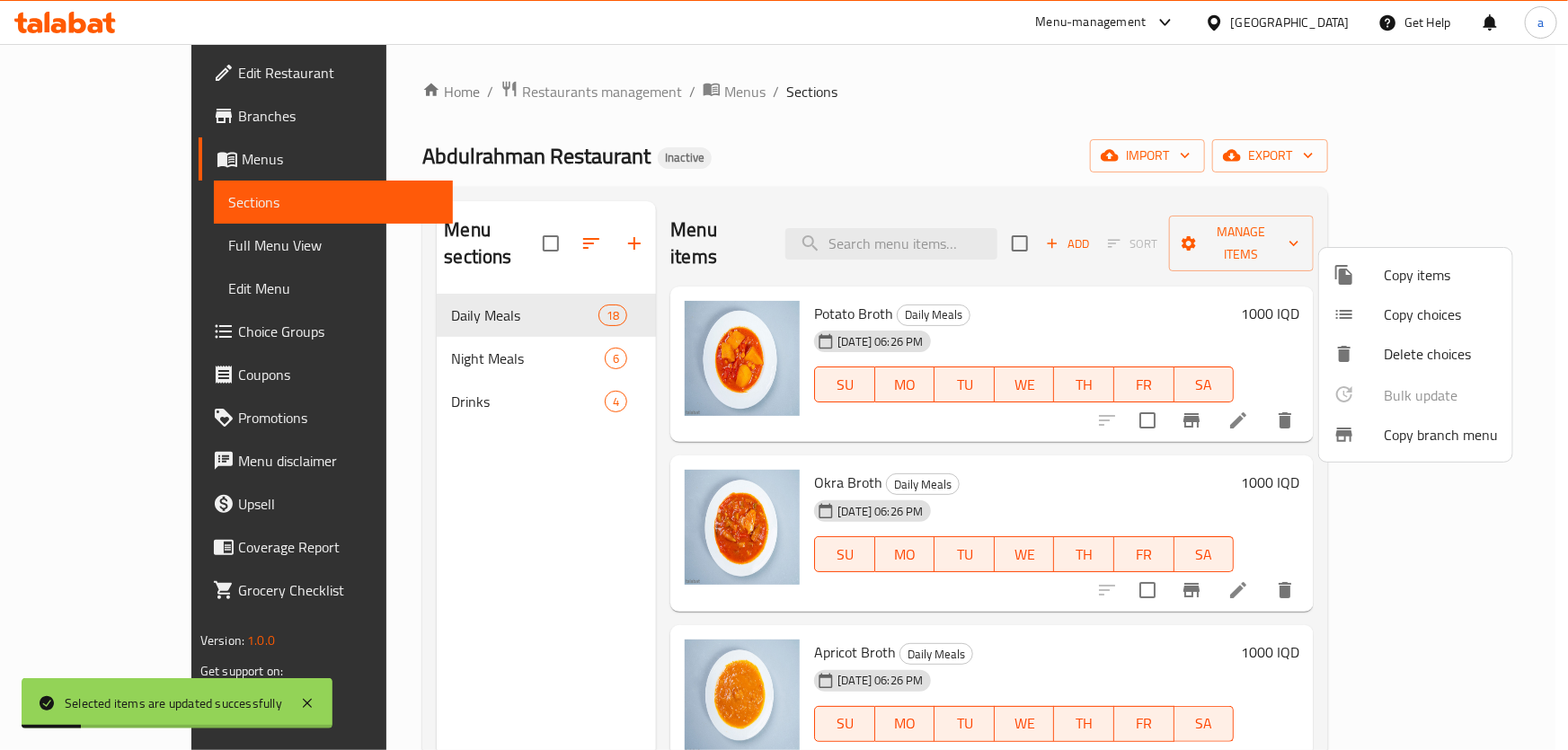
click at [133, 248] on div at bounding box center [784, 375] width 1568 height 750
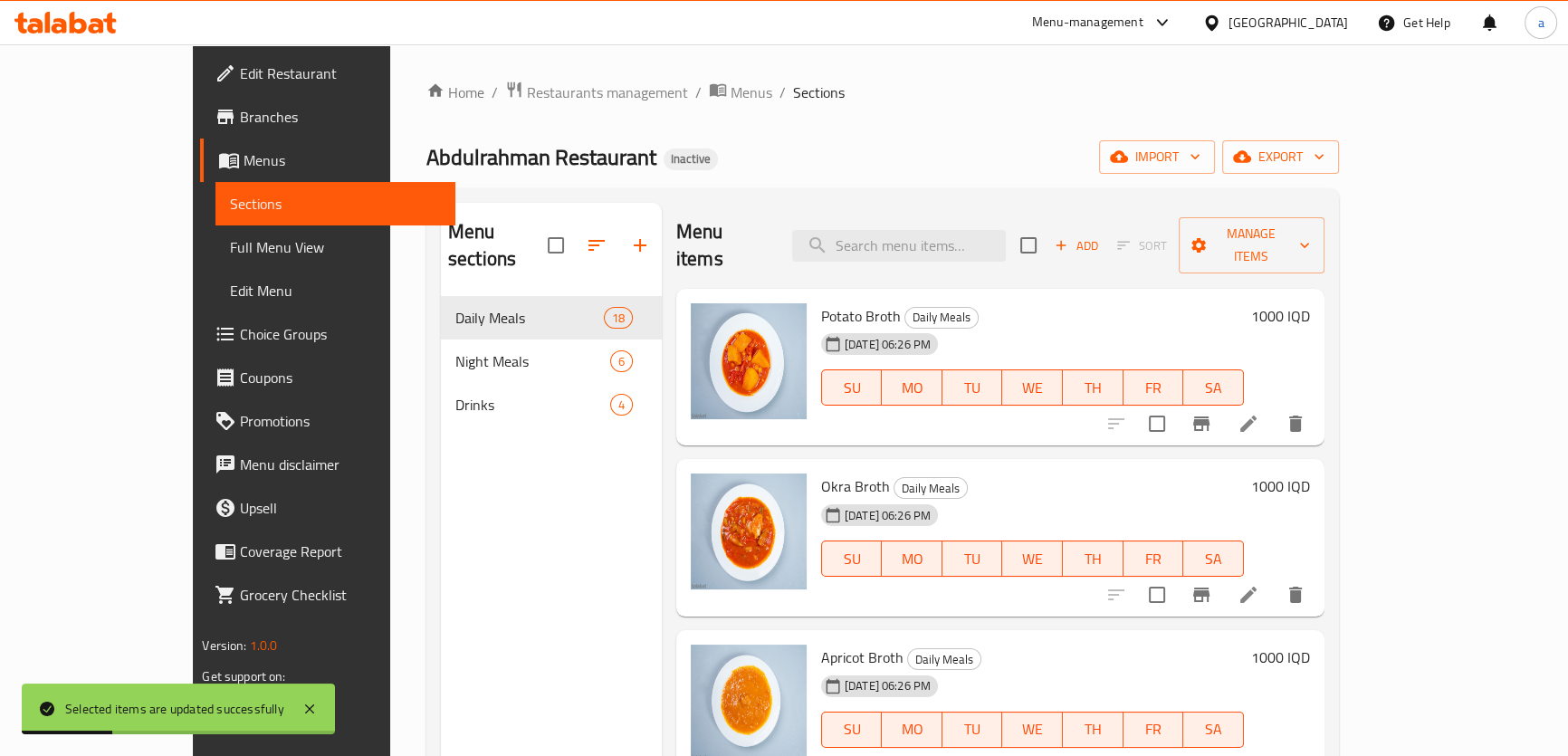
click at [230, 250] on span "Full Menu View" at bounding box center [335, 247] width 210 height 21
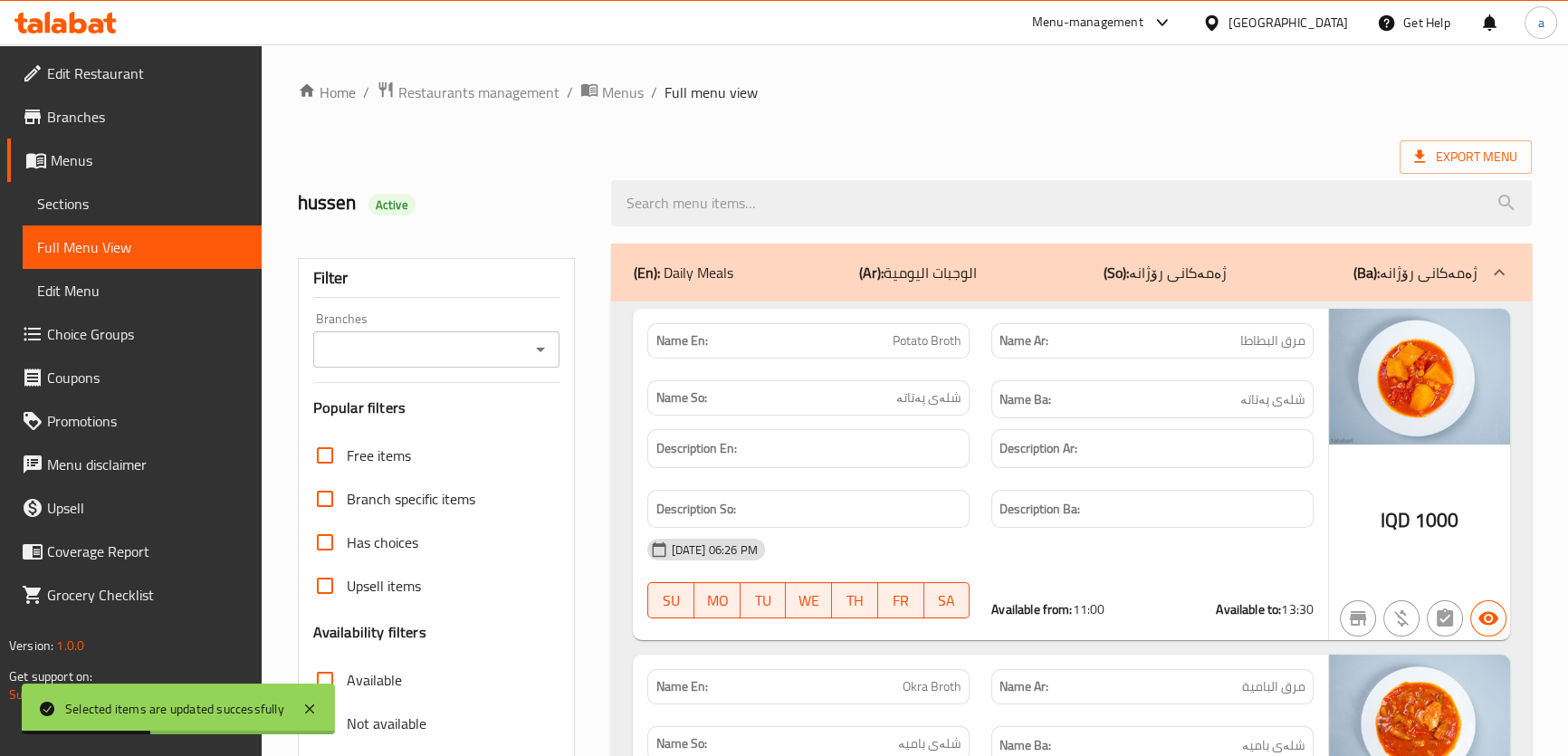
click at [534, 348] on icon "Open" at bounding box center [540, 349] width 21 height 21
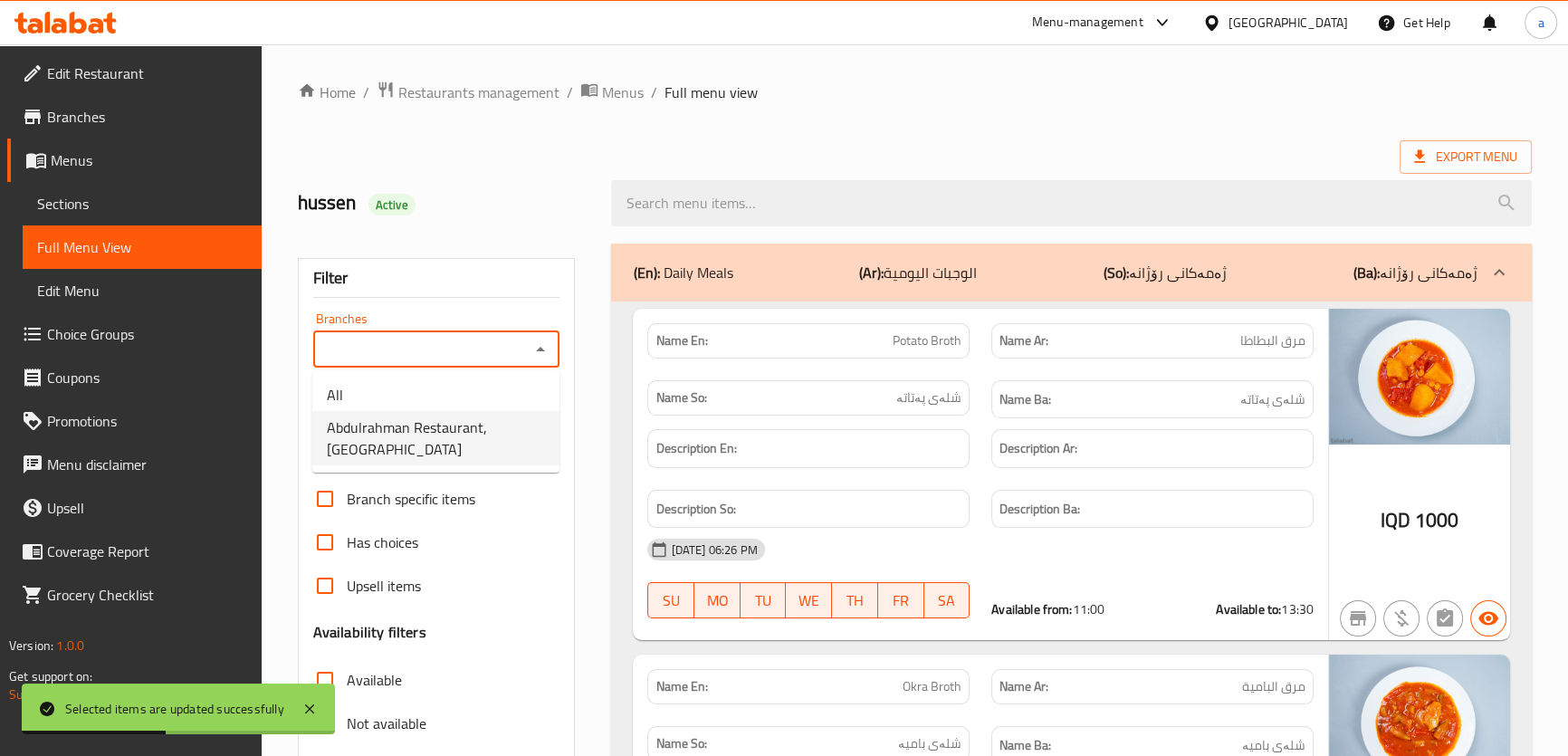
click at [504, 424] on span "Abdulrahman Restaurant, [GEOGRAPHIC_DATA]" at bounding box center [435, 438] width 218 height 44
type input "Abdulrahman Restaurant, [GEOGRAPHIC_DATA]"
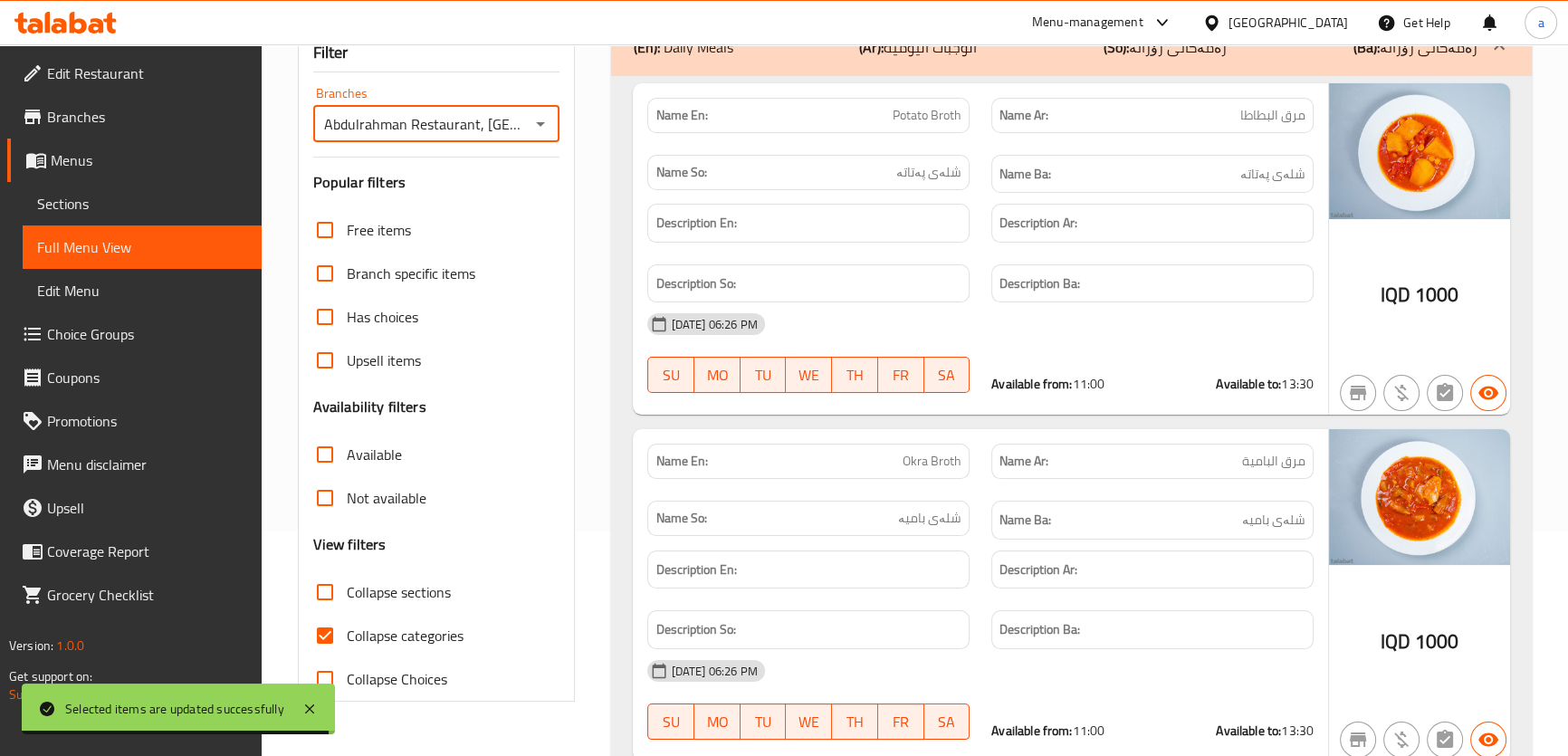
scroll to position [206, 0]
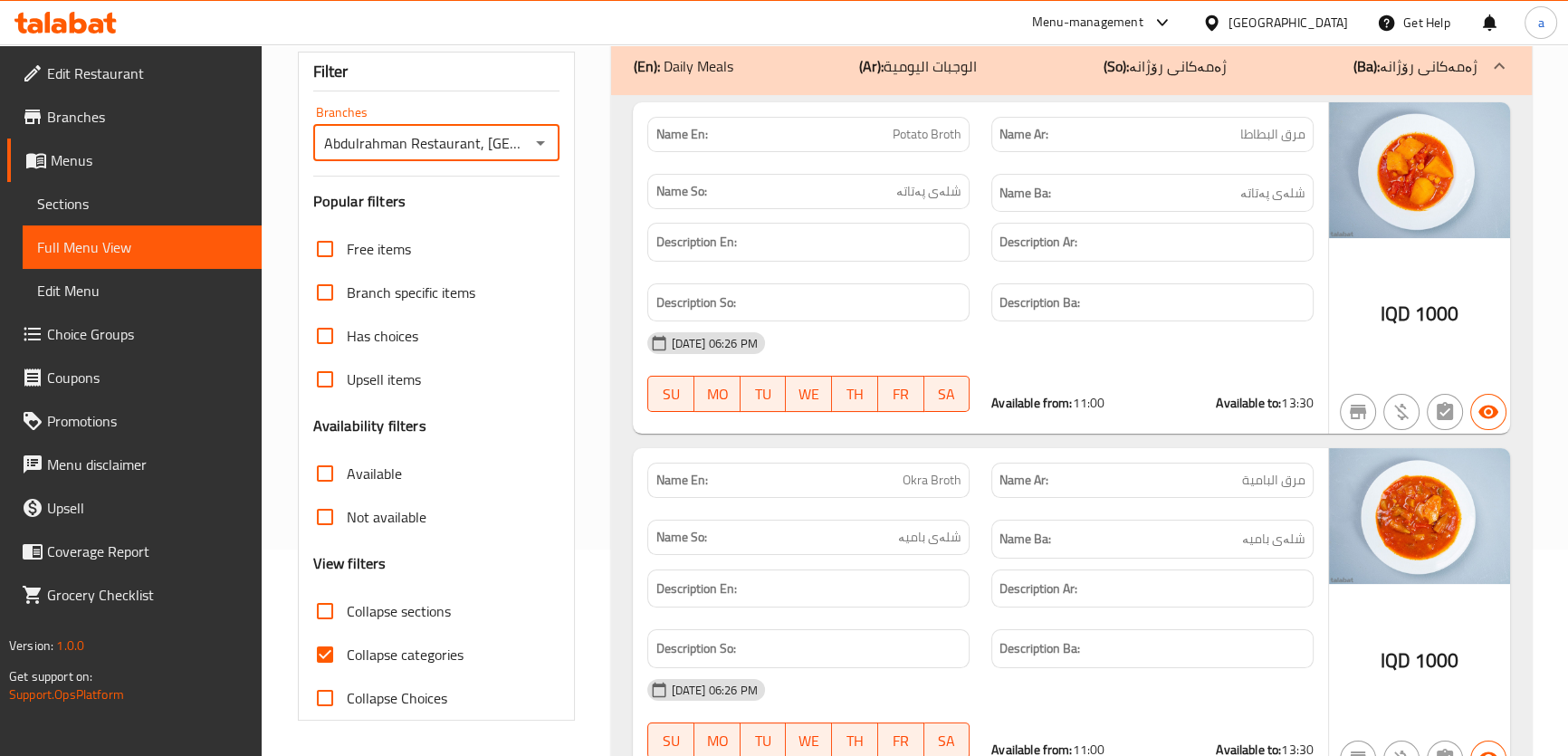
click at [326, 645] on input "Collapse categories" at bounding box center [325, 655] width 44 height 44
checkbox input "false"
click at [326, 600] on input "Collapse sections" at bounding box center [325, 611] width 44 height 44
checkbox input "true"
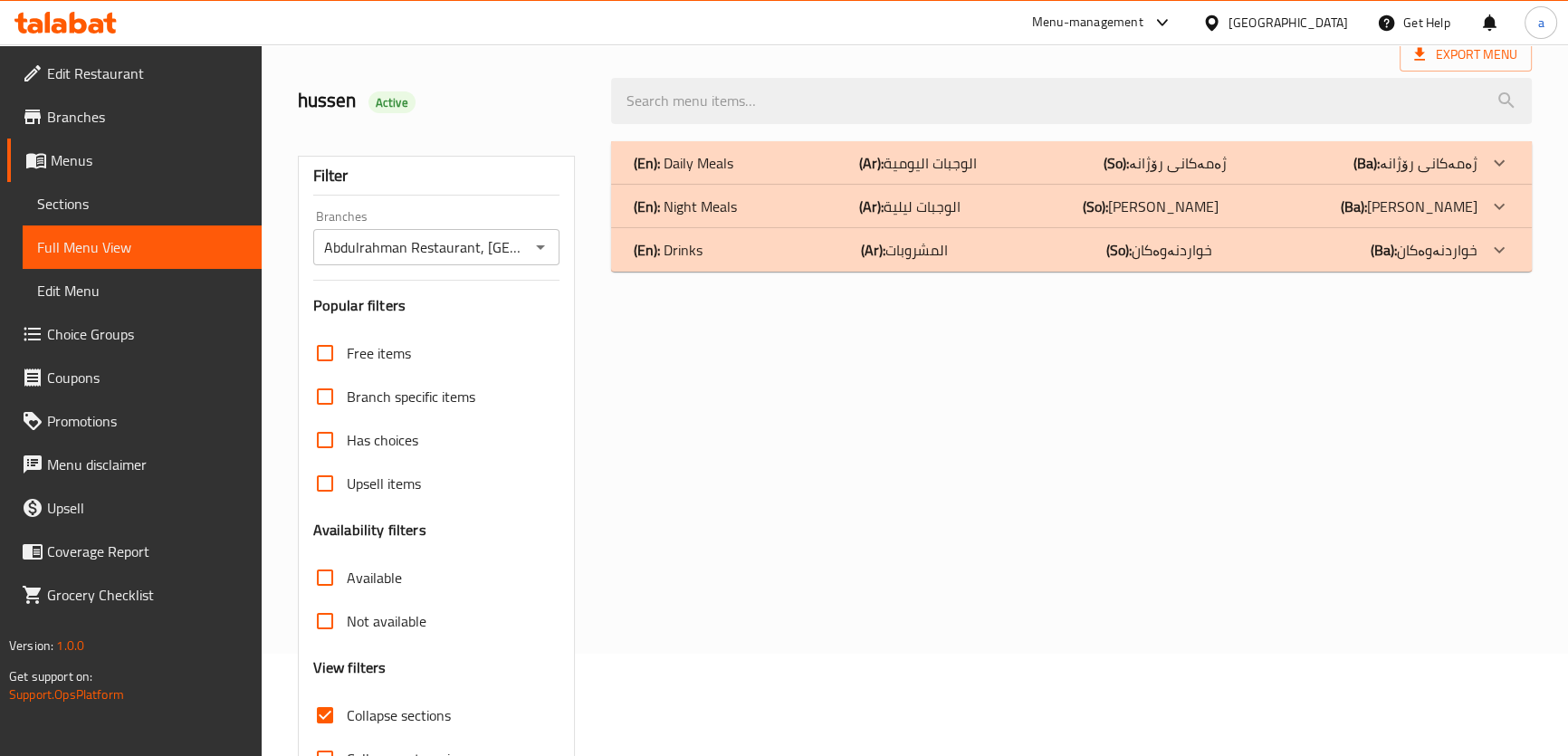
scroll to position [137, 0]
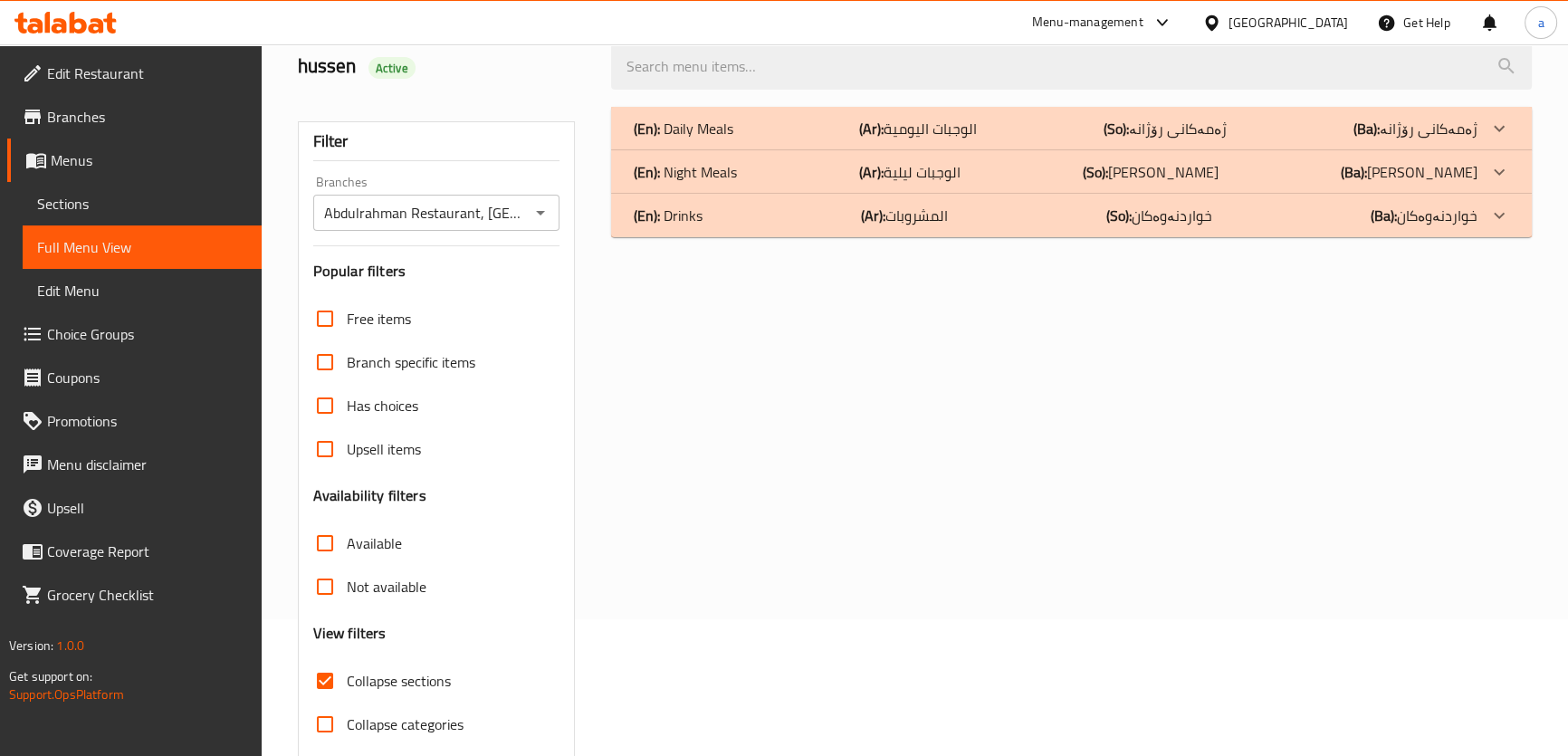
click at [1471, 131] on p "(Ba): ژەمەکانی رۆژانە" at bounding box center [1416, 128] width 124 height 21
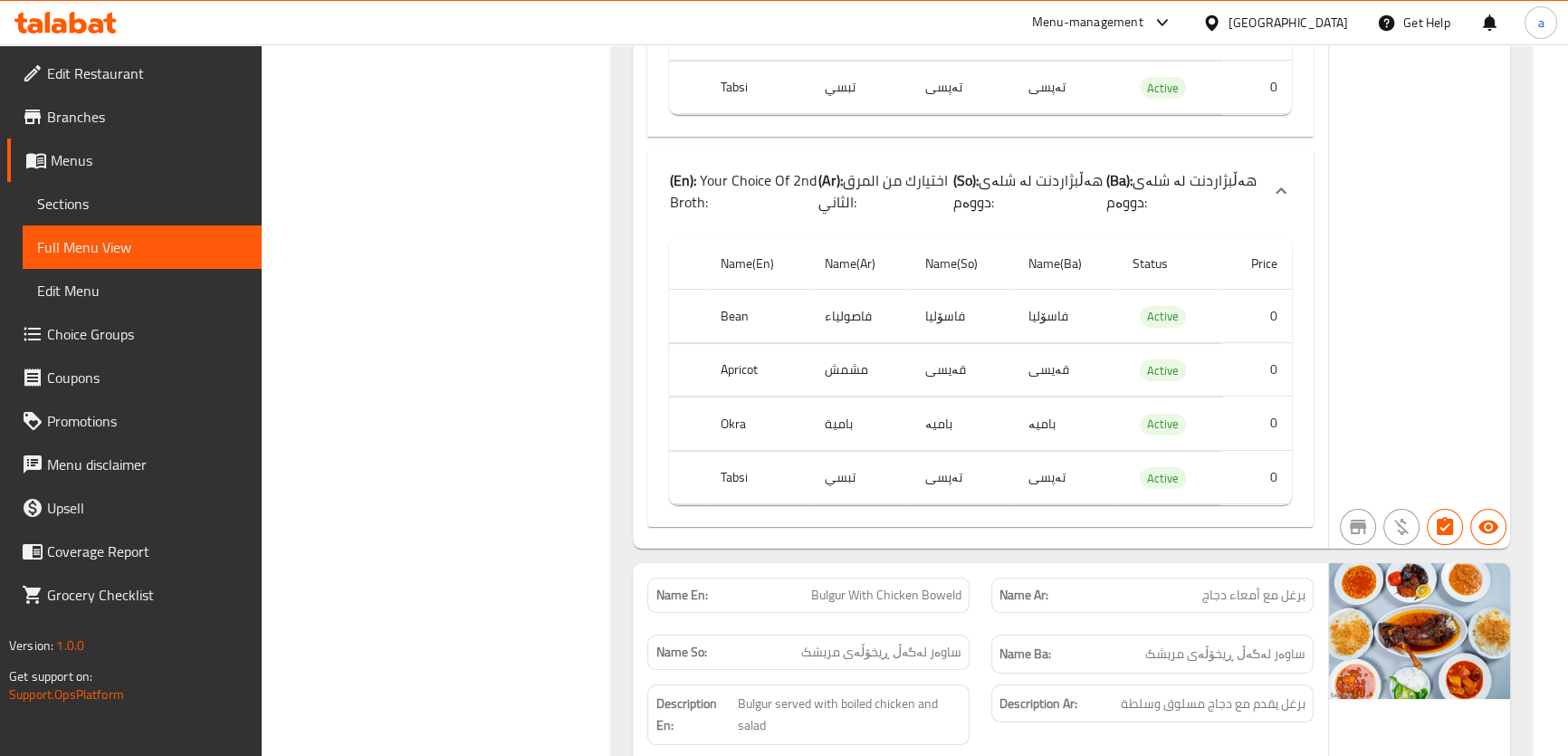
scroll to position [8904, 0]
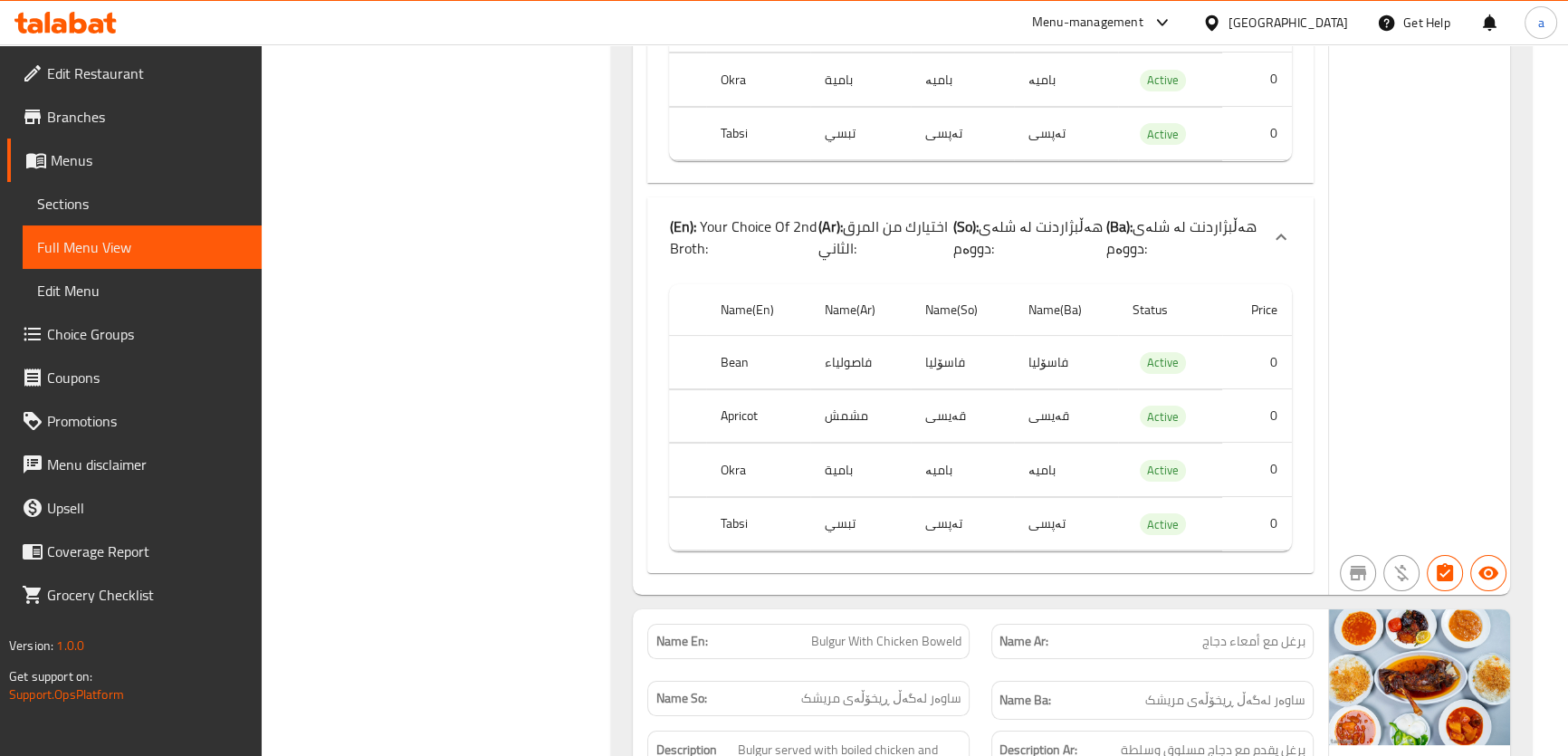
click at [151, 223] on link "Sections" at bounding box center [141, 203] width 239 height 44
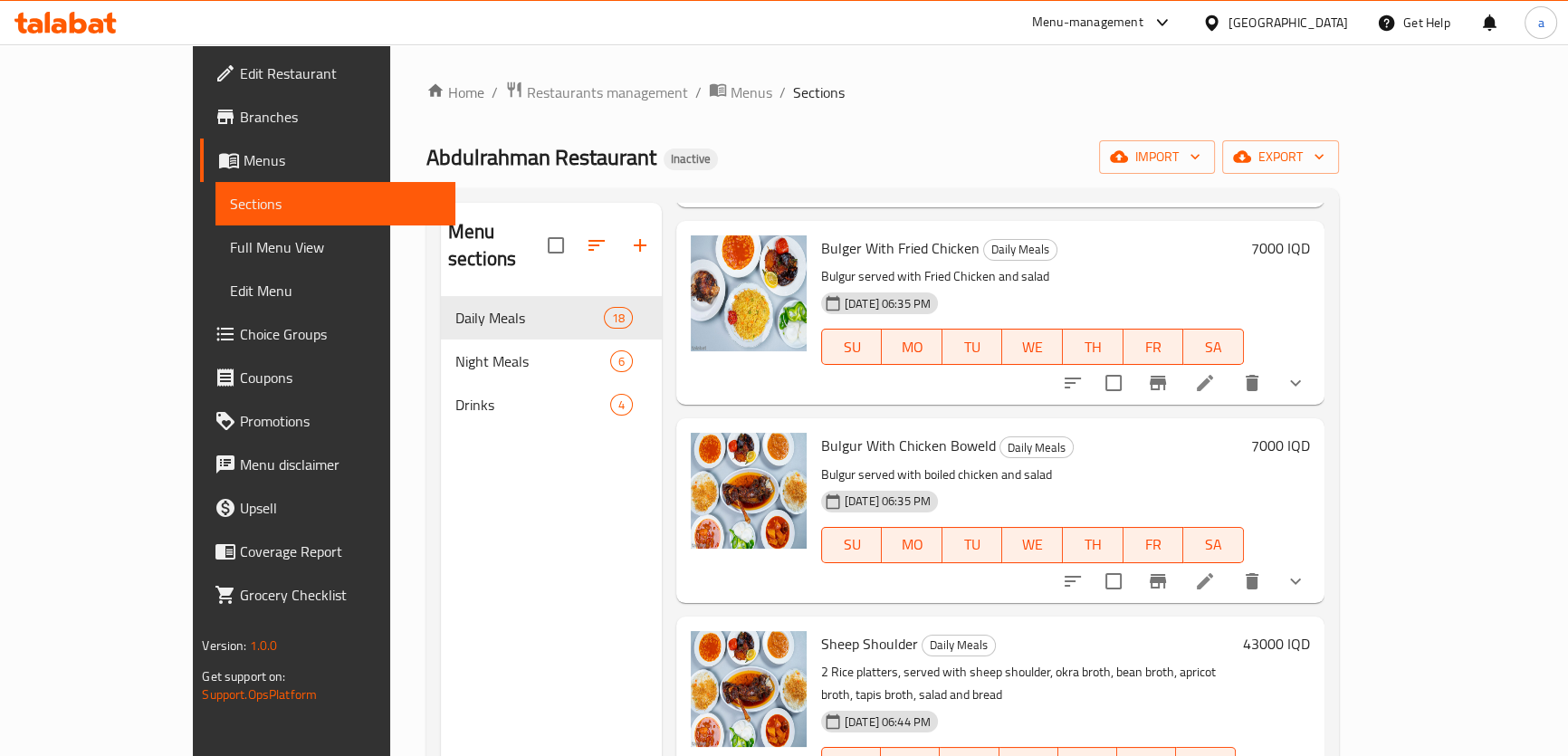
scroll to position [1784, 0]
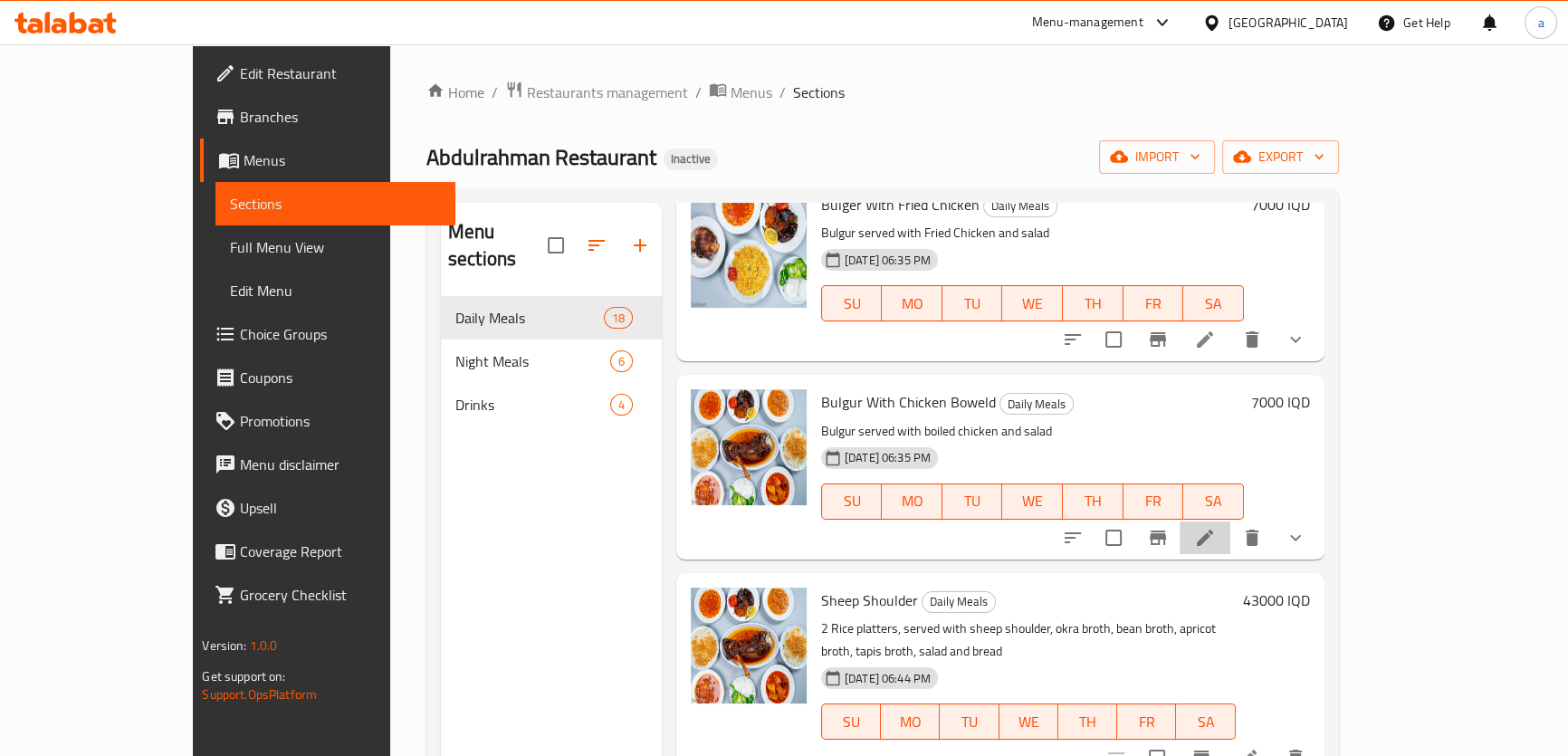
click at [1230, 522] on li at bounding box center [1205, 538] width 51 height 33
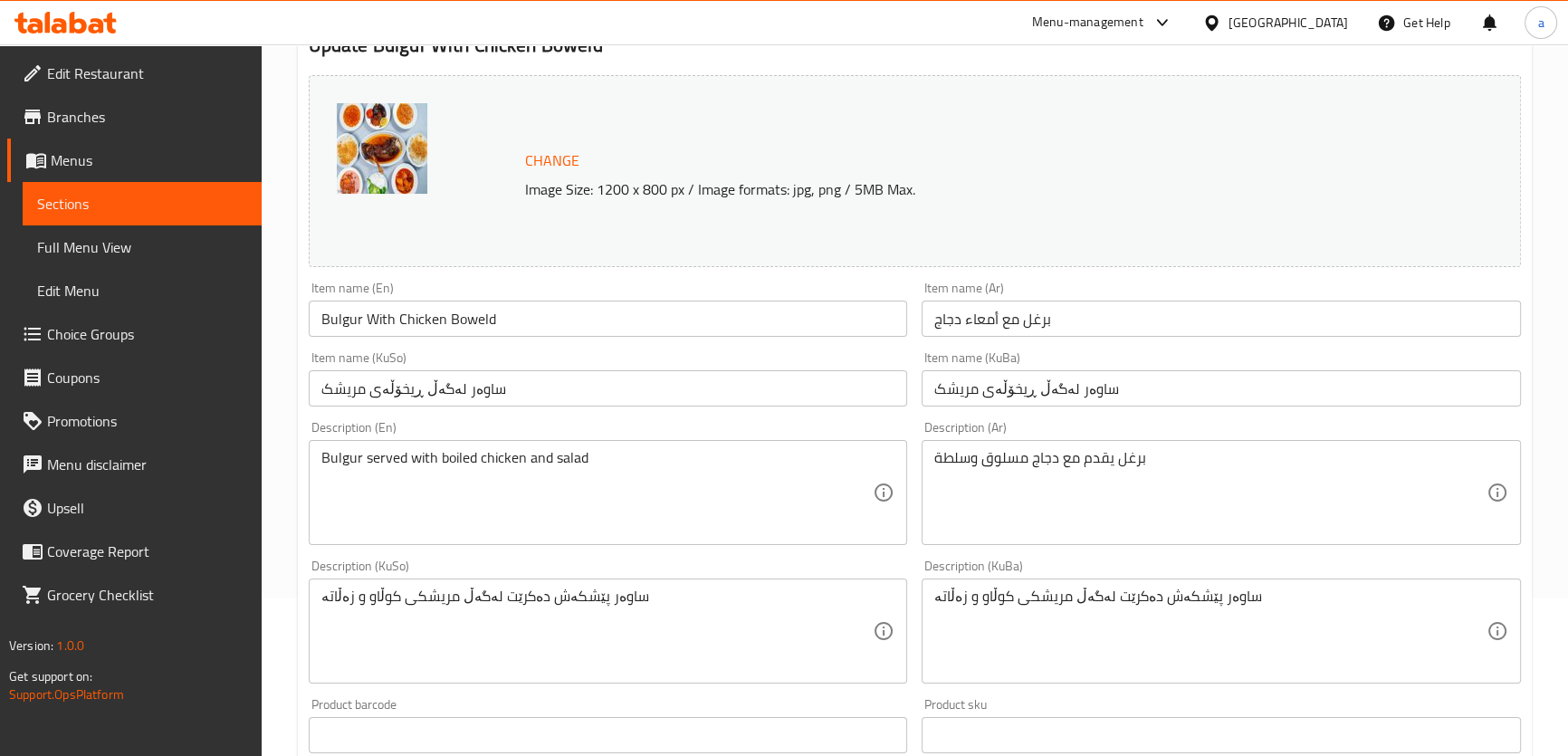
scroll to position [274, 0]
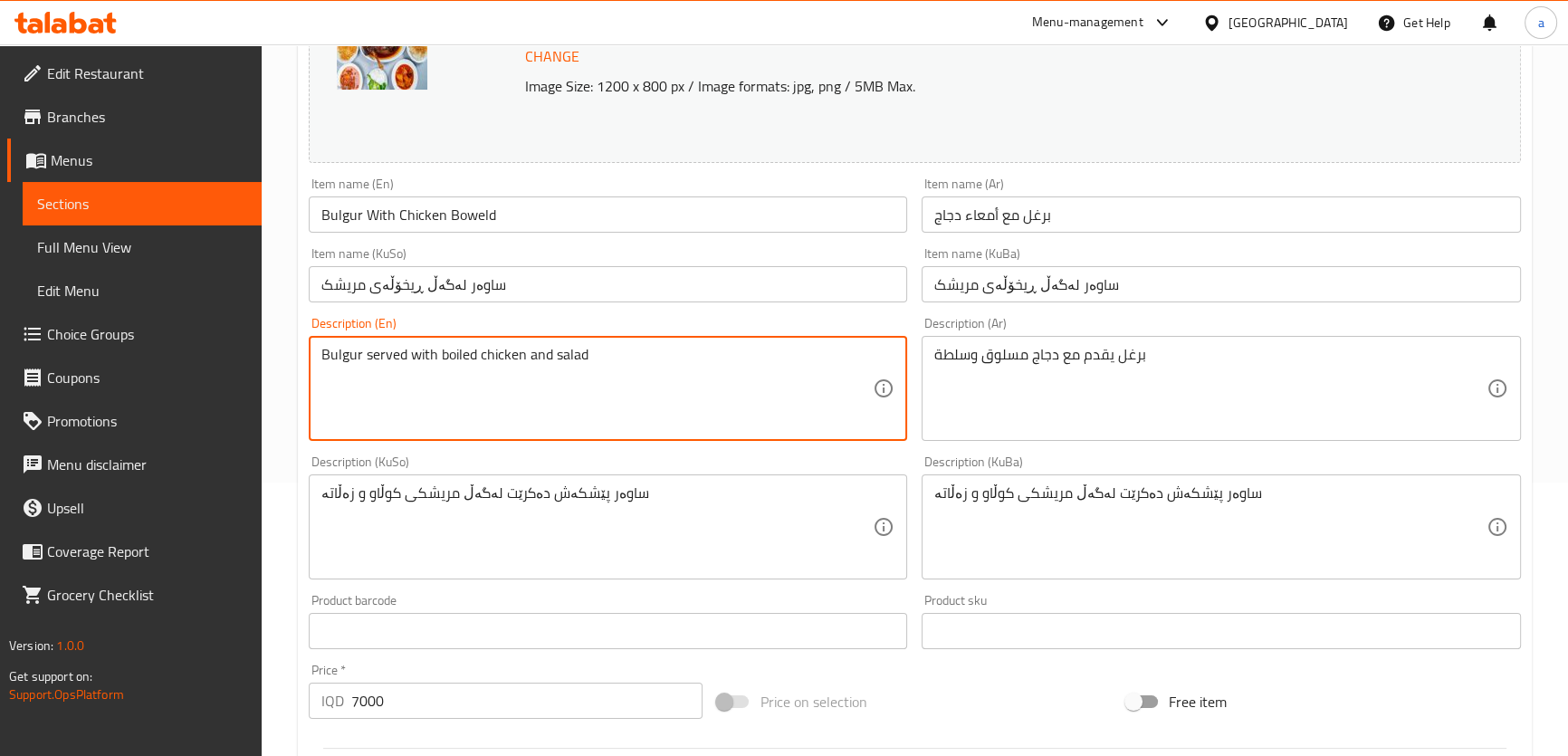
click at [459, 353] on textarea "Bulgur served with boiled chicken and salad" at bounding box center [597, 389] width 552 height 86
click at [471, 205] on input "Bulgur With Chicken Boweld" at bounding box center [609, 215] width 600 height 36
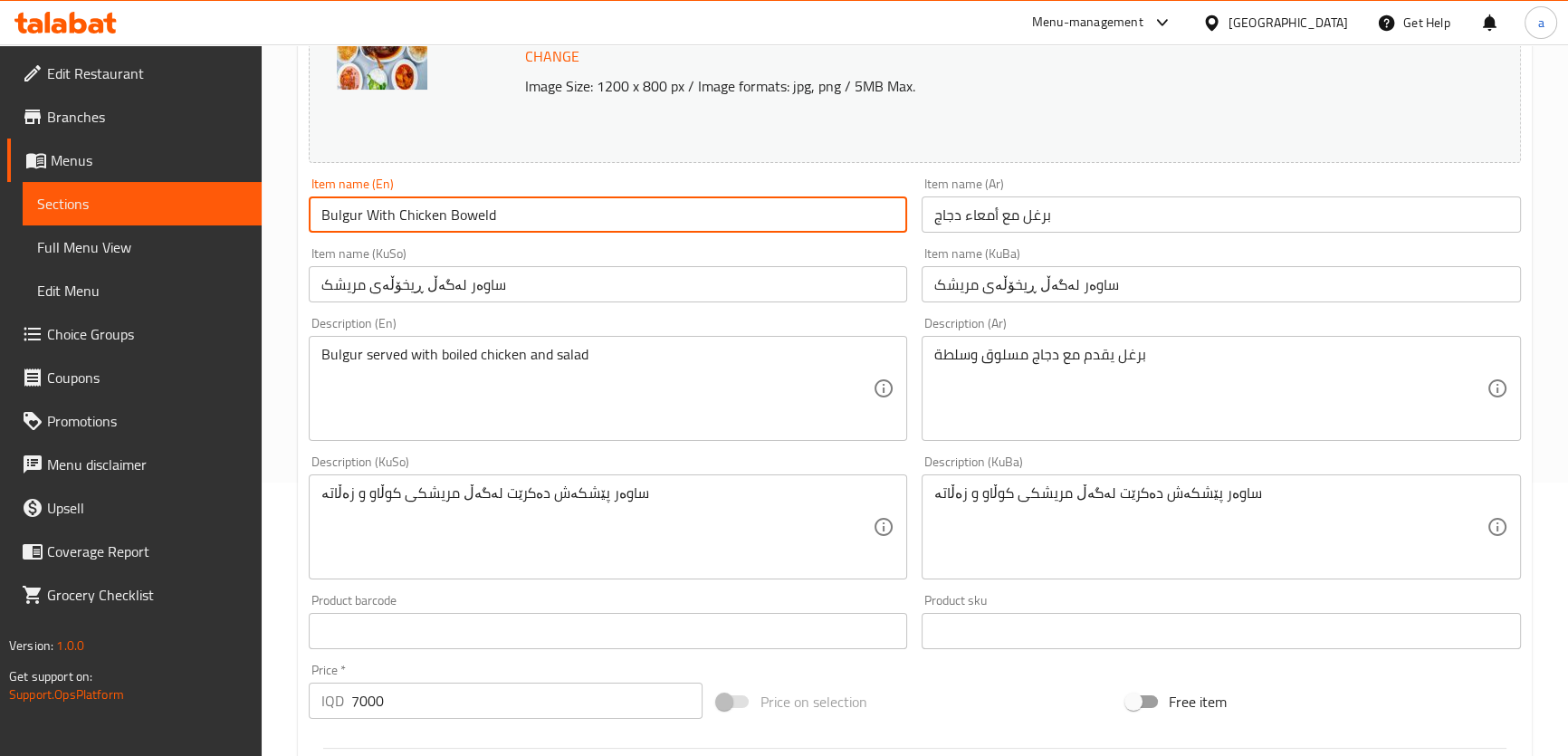
click at [471, 205] on input "Bulgur With Chicken Boweld" at bounding box center [609, 215] width 600 height 36
paste input "boiled"
click at [448, 214] on input "Bulgur With Chicken boiled" at bounding box center [609, 215] width 600 height 36
click at [453, 216] on input "Bulgur With Chicken boiled" at bounding box center [609, 215] width 600 height 36
type input "Bulgur With Chicken Boiled"
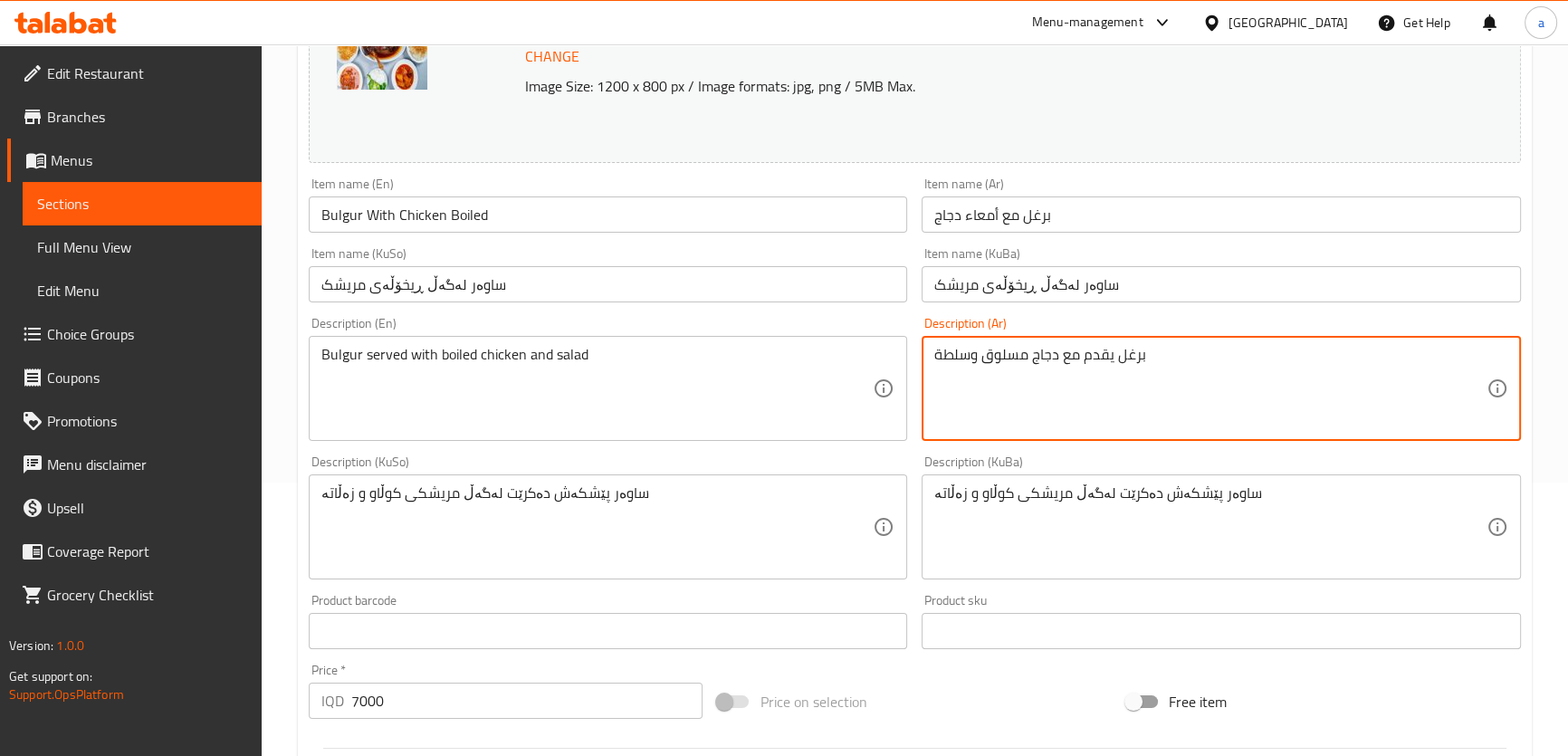
click at [999, 355] on textarea "برغل يقدم مع دجاج مسلوق وسلطة" at bounding box center [1211, 389] width 552 height 86
click at [987, 215] on input "برغل مع أمعاء دجاج" at bounding box center [1222, 215] width 600 height 36
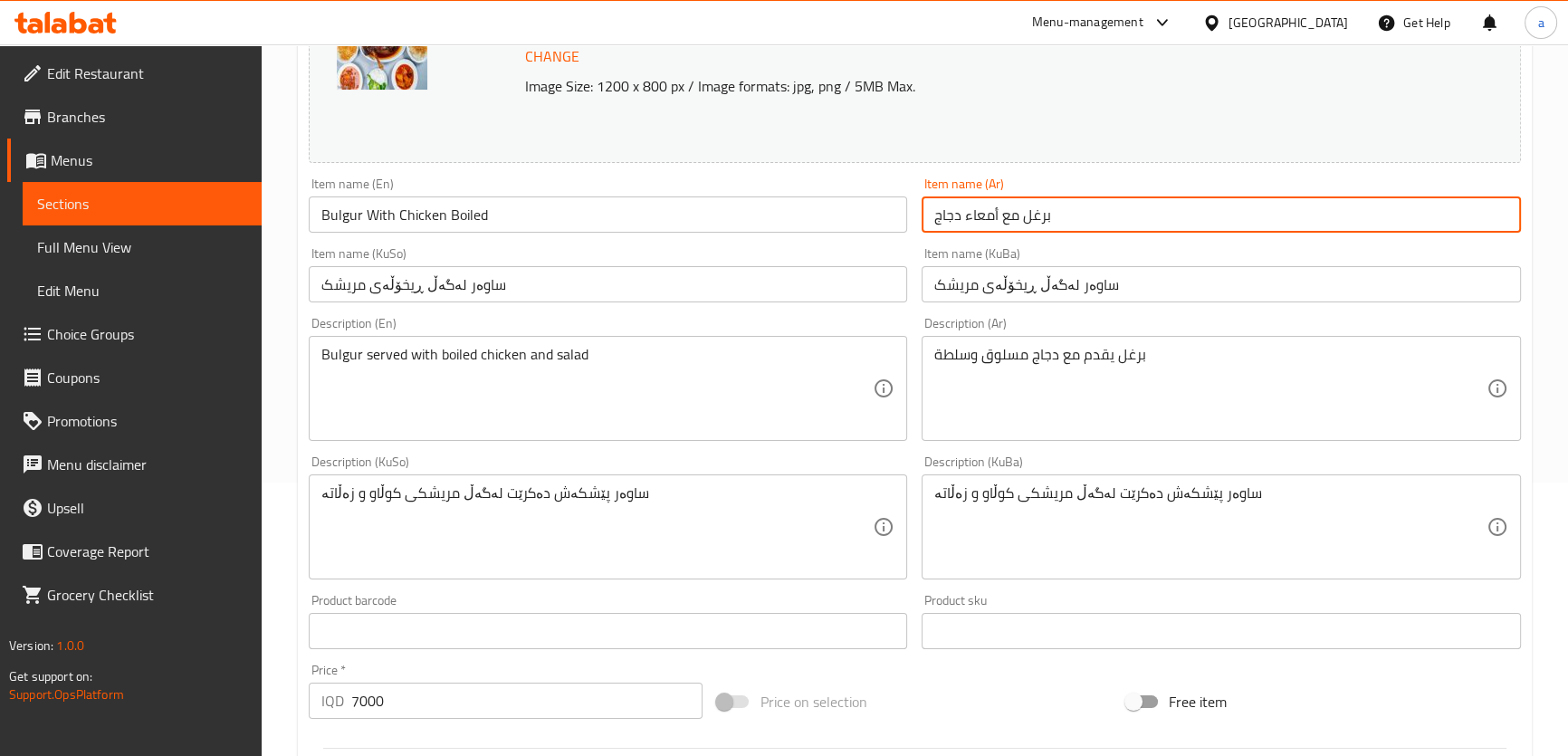
click at [987, 215] on input "برغل مع أمعاء دجاج" at bounding box center [1222, 215] width 600 height 36
paste input "مسلوق"
type input "برغل مع دجاج مسلوق"
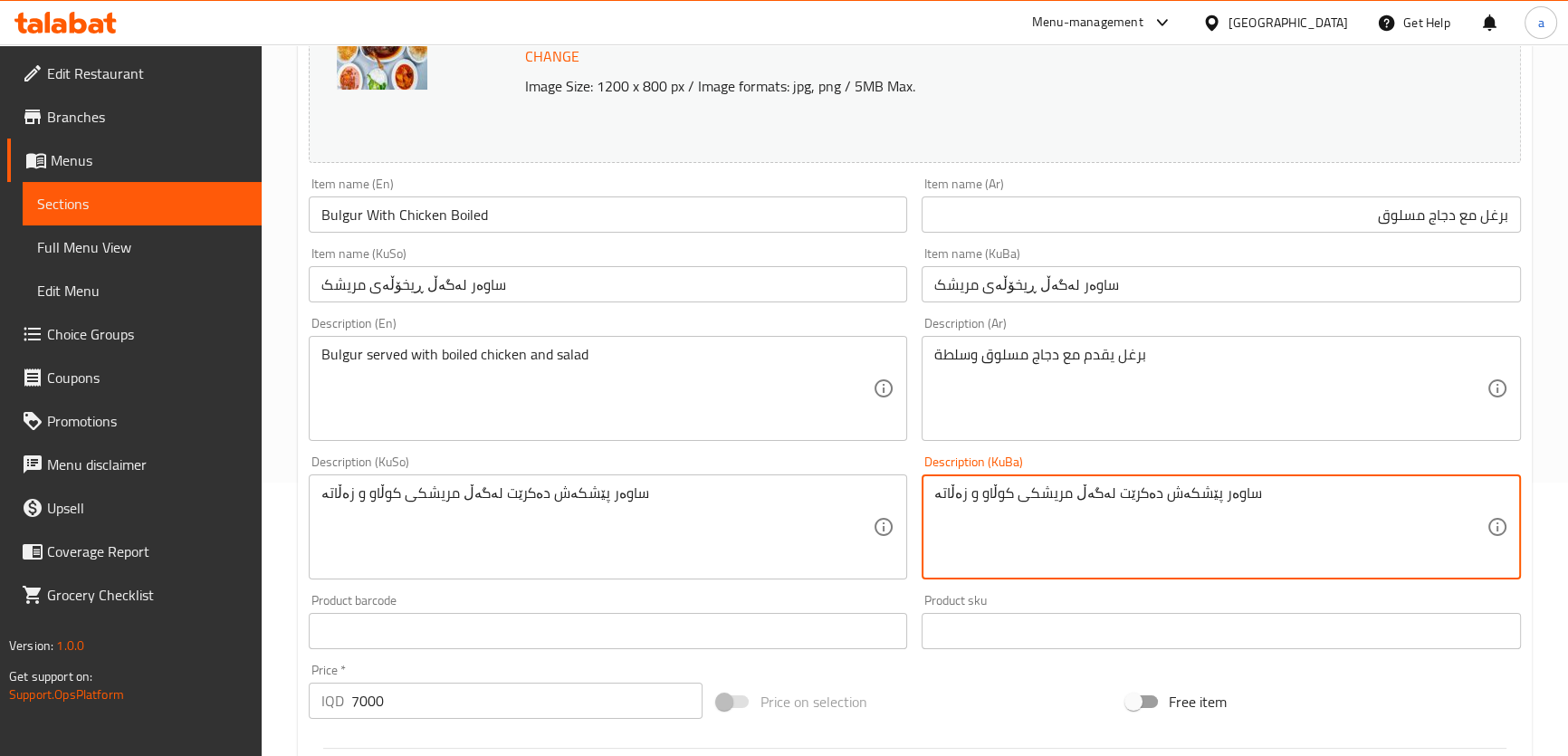
click at [986, 492] on textarea "ساوەر پێشکەش دەکرێت لەگەڵ مریشکی کوڵاو و زەڵاتە" at bounding box center [1211, 528] width 552 height 86
click at [395, 284] on input "ساوەر لەگەڵ ڕیخۆڵەی مریشک" at bounding box center [609, 284] width 600 height 36
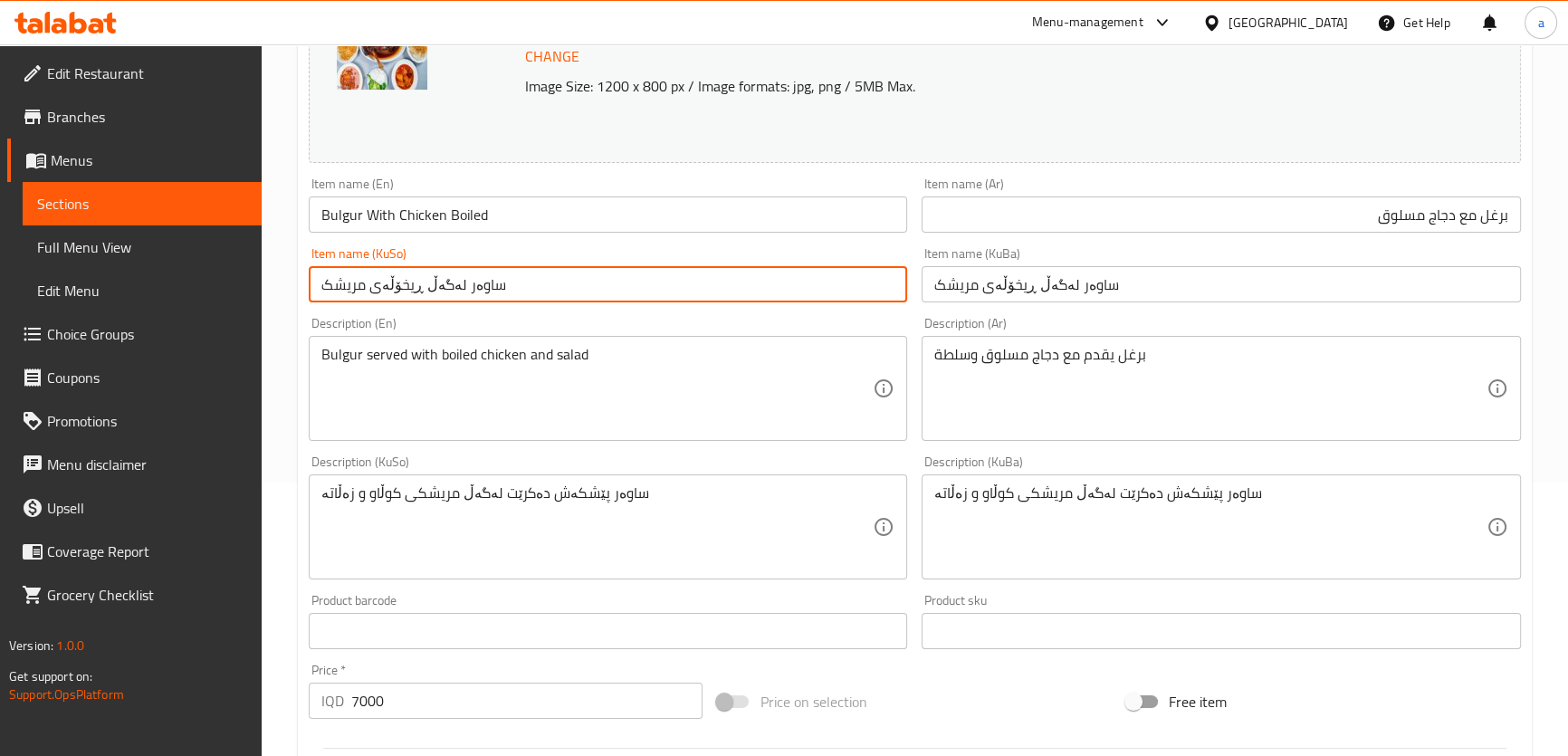
click at [395, 284] on input "ساوەر لەگەڵ ڕیخۆڵەی مریشک" at bounding box center [609, 284] width 600 height 36
paste input "کوڵاو"
drag, startPoint x: 733, startPoint y: 293, endPoint x: 952, endPoint y: 276, distance: 219.7
click at [952, 276] on div "Change Image Size: 1200 x 800 px / Image formats: jpg, png / 5MB Max. Item name…" at bounding box center [915, 471] width 1227 height 1015
type input "ساوەر لەگەڵ مریشک کوڵاو"
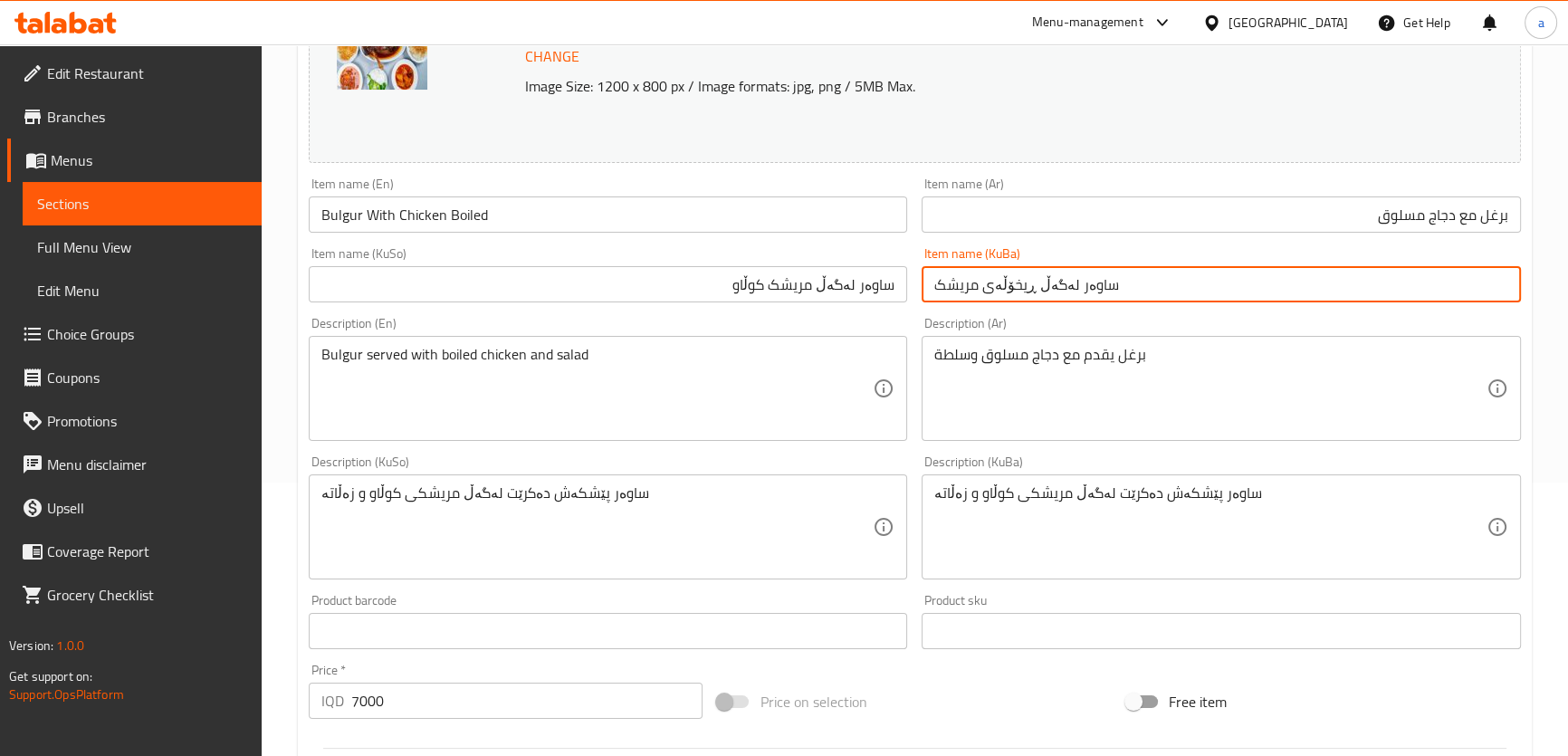
drag, startPoint x: 1084, startPoint y: 291, endPoint x: 927, endPoint y: 304, distance: 157.5
click at [927, 304] on div "Item name (KuBa) ساوەر لەگەڵ ڕیخۆڵەی مریشک Item name (KuBa)" at bounding box center [1221, 274] width 614 height 70
paste input "مریشک کوڵاو"
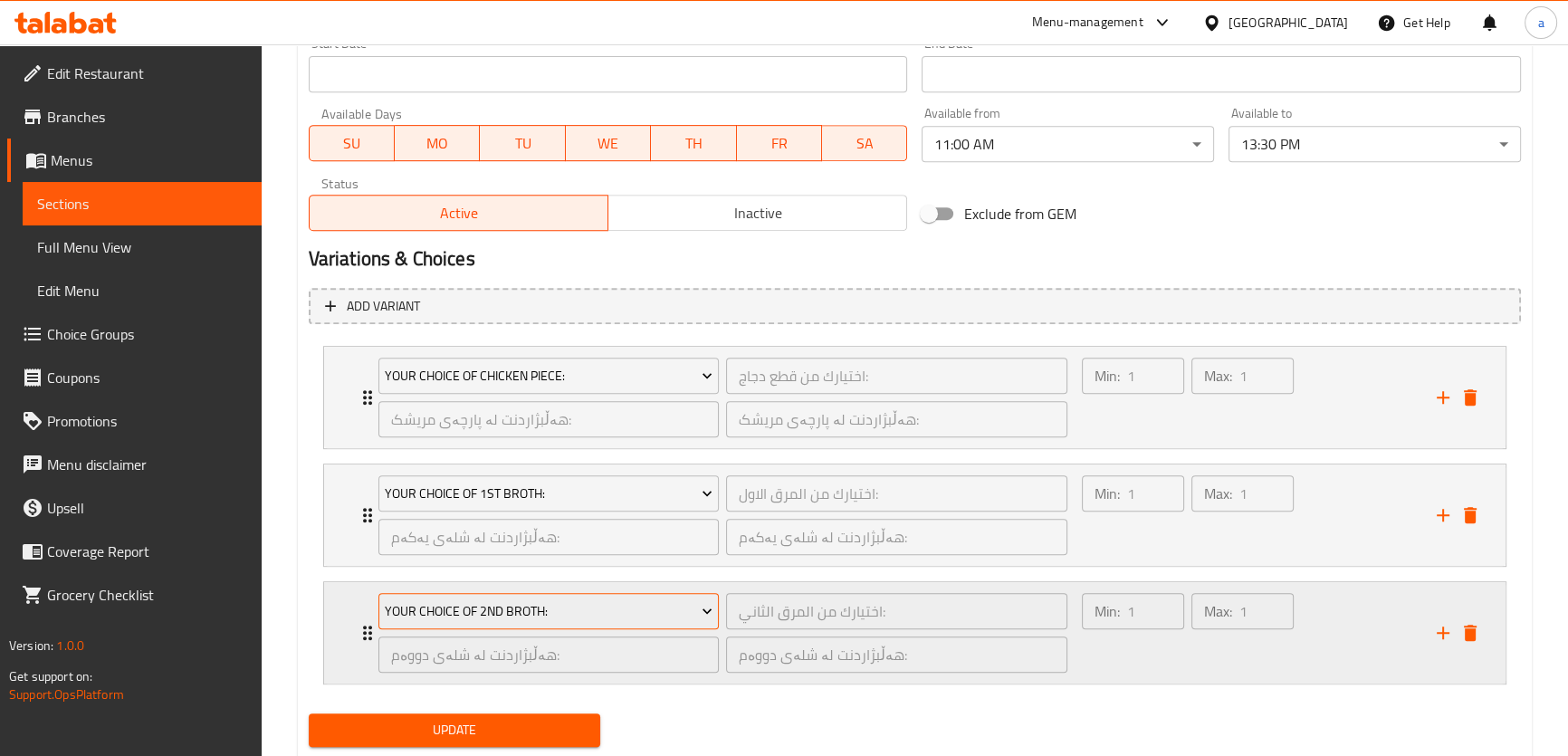
scroll to position [1066, 0]
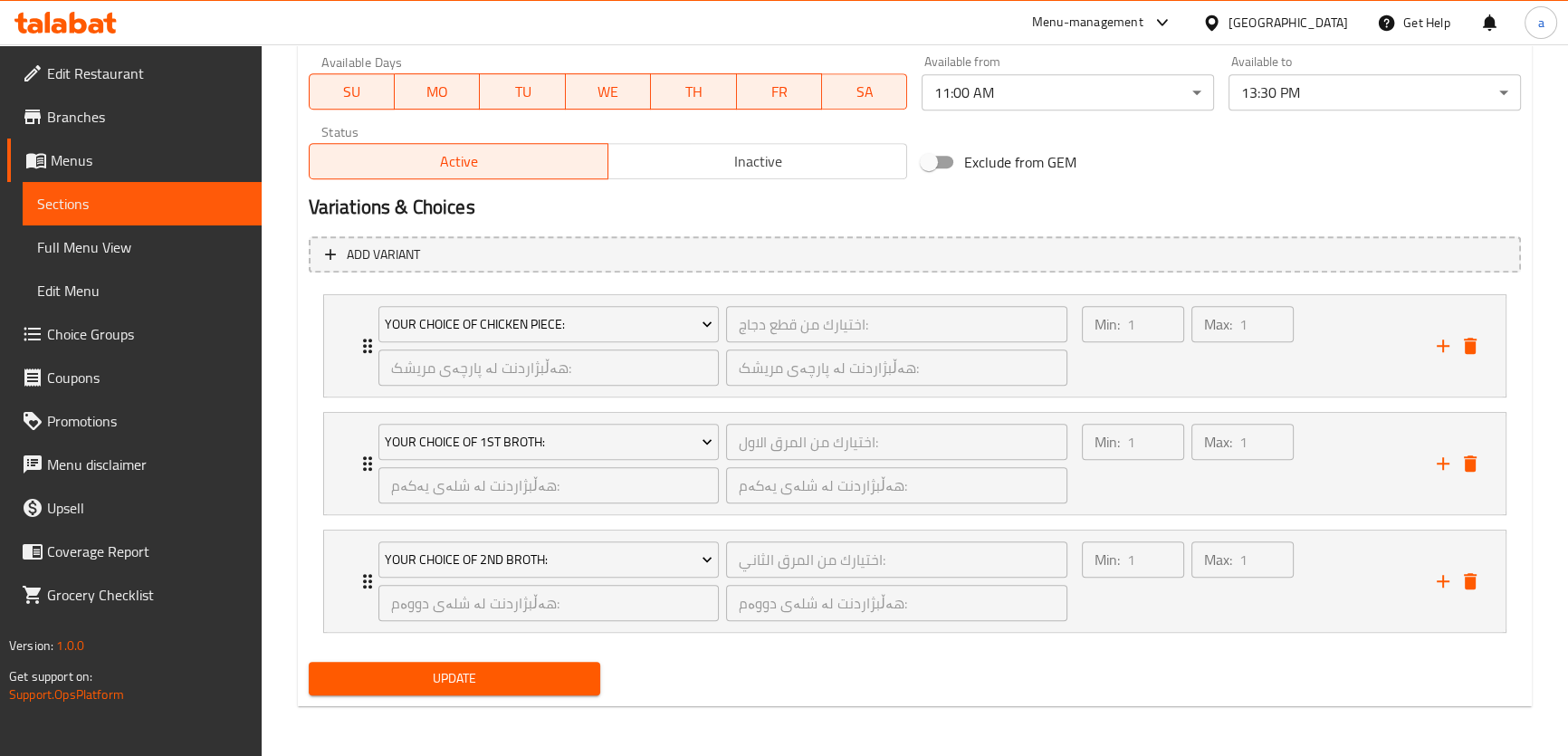
type input "ساوەر لەگەڵ مریشک کوڵاو"
click at [538, 672] on span "Update" at bounding box center [455, 679] width 264 height 22
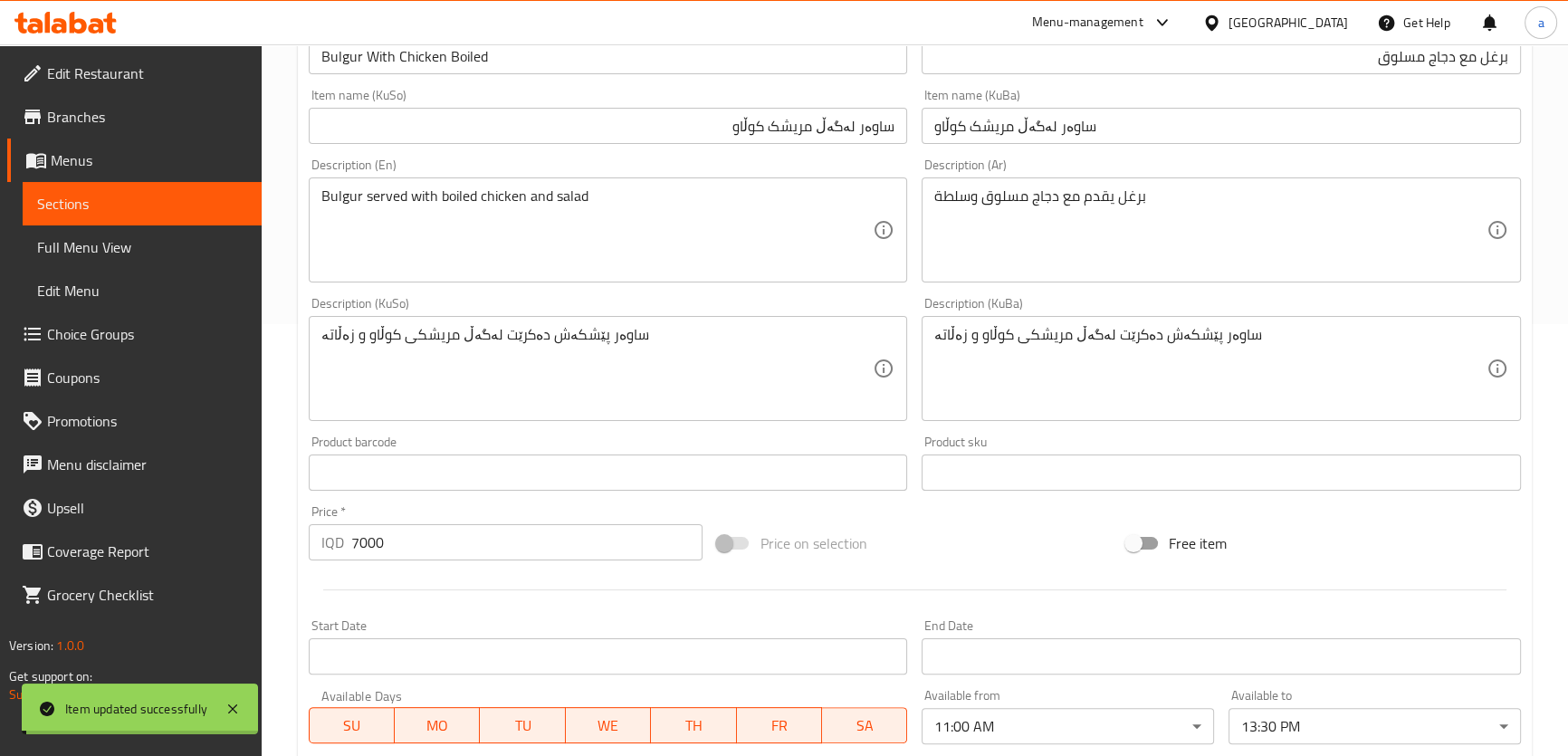
scroll to position [242, 0]
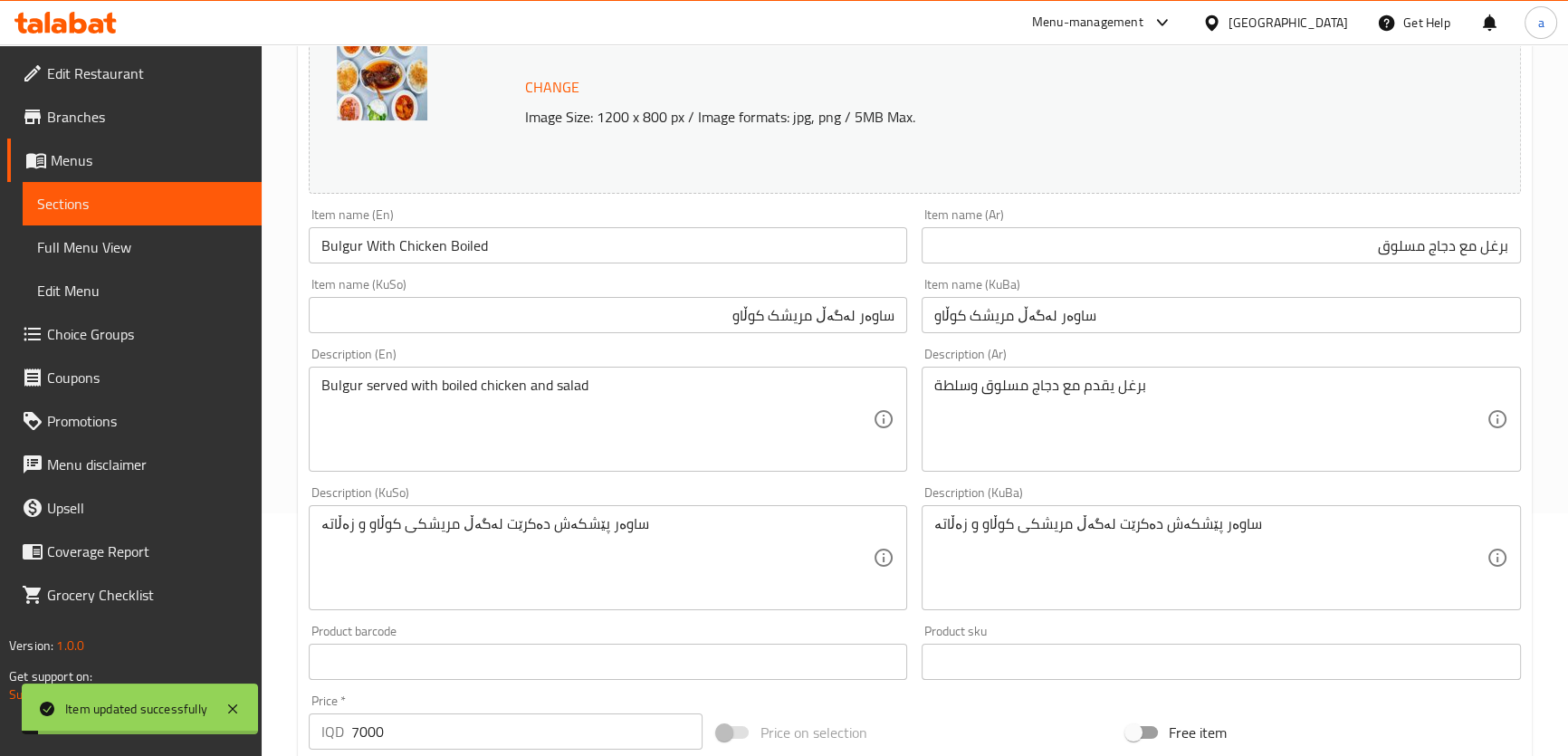
click at [183, 239] on span "Full Menu View" at bounding box center [142, 247] width 210 height 21
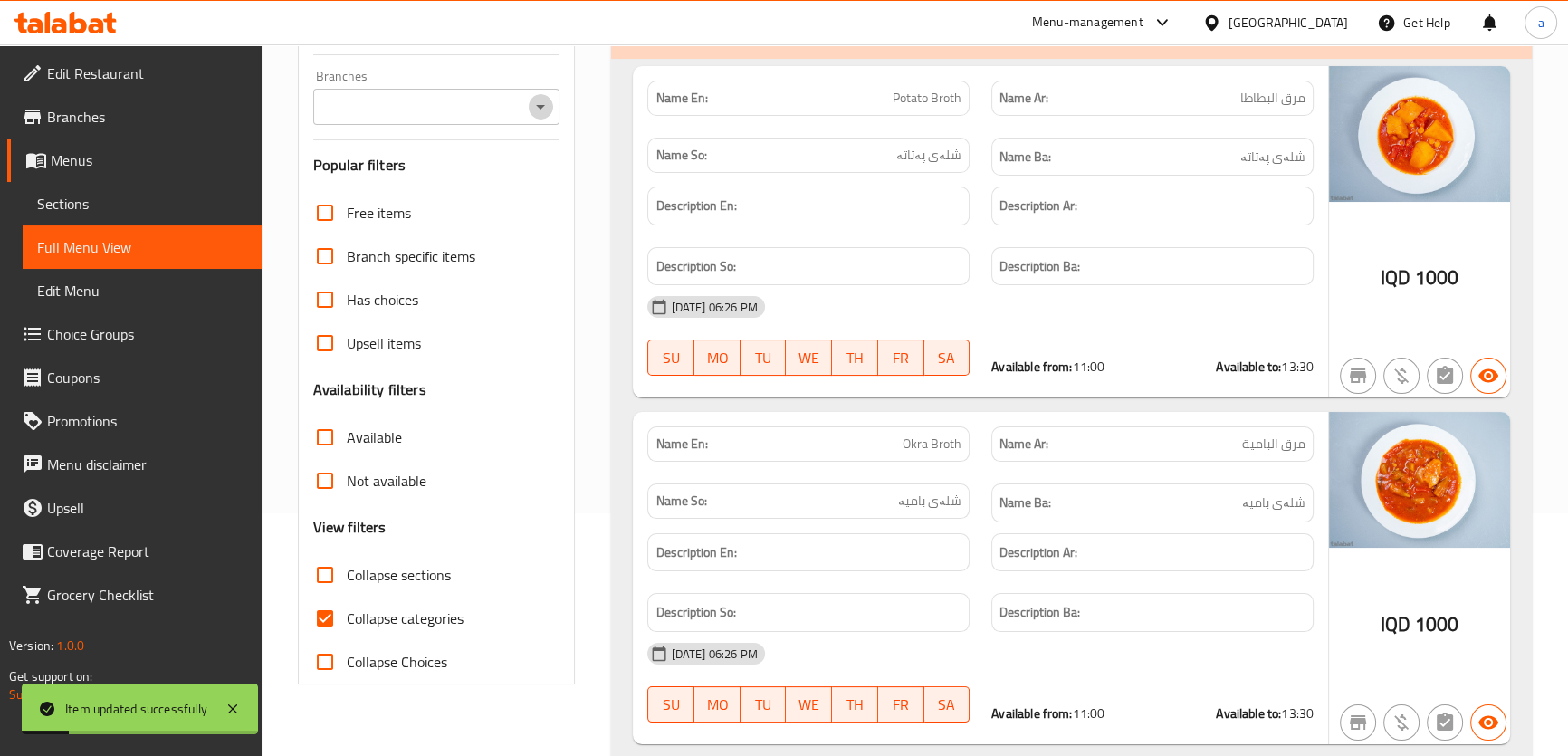
click at [546, 111] on icon "Open" at bounding box center [540, 106] width 21 height 21
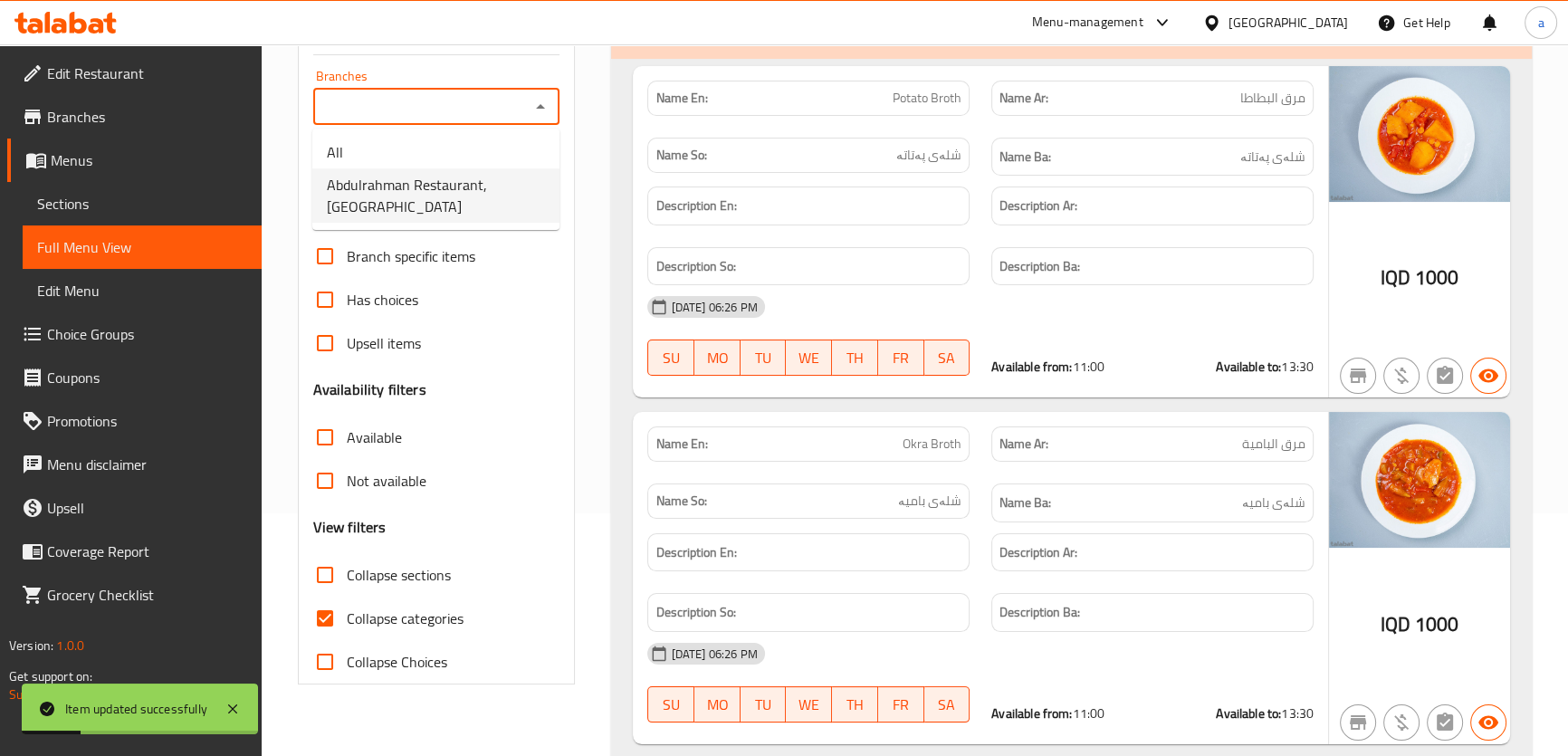
click at [522, 182] on span "Abdulrahman Restaurant, [GEOGRAPHIC_DATA]" at bounding box center [435, 195] width 218 height 44
type input "Abdulrahman Restaurant, [GEOGRAPHIC_DATA]"
drag, startPoint x: 324, startPoint y: 606, endPoint x: 329, endPoint y: 576, distance: 30.4
click at [325, 606] on input "Collapse categories" at bounding box center [325, 619] width 44 height 44
checkbox input "false"
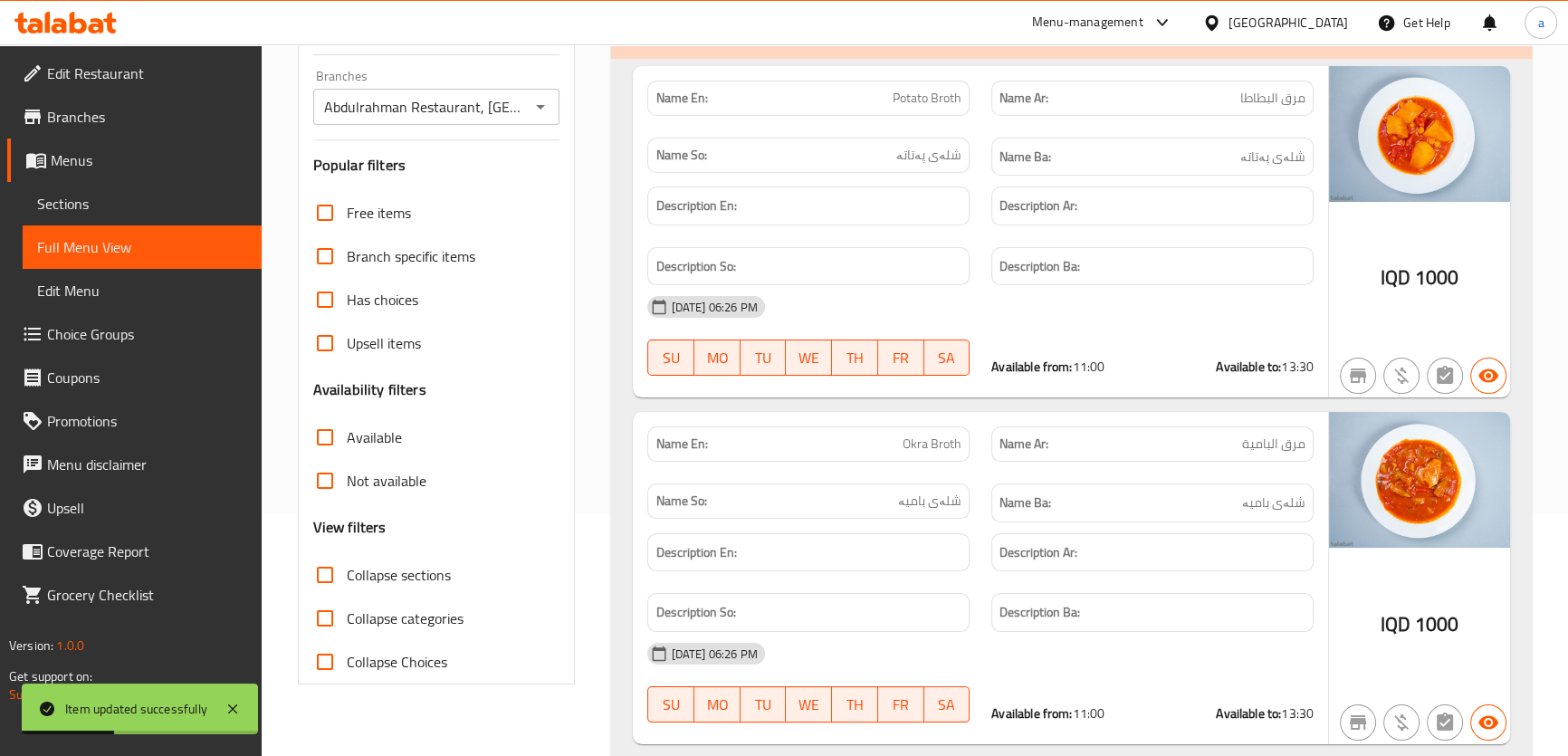
click at [329, 576] on input "Collapse sections" at bounding box center [325, 575] width 44 height 44
checkbox input "true"
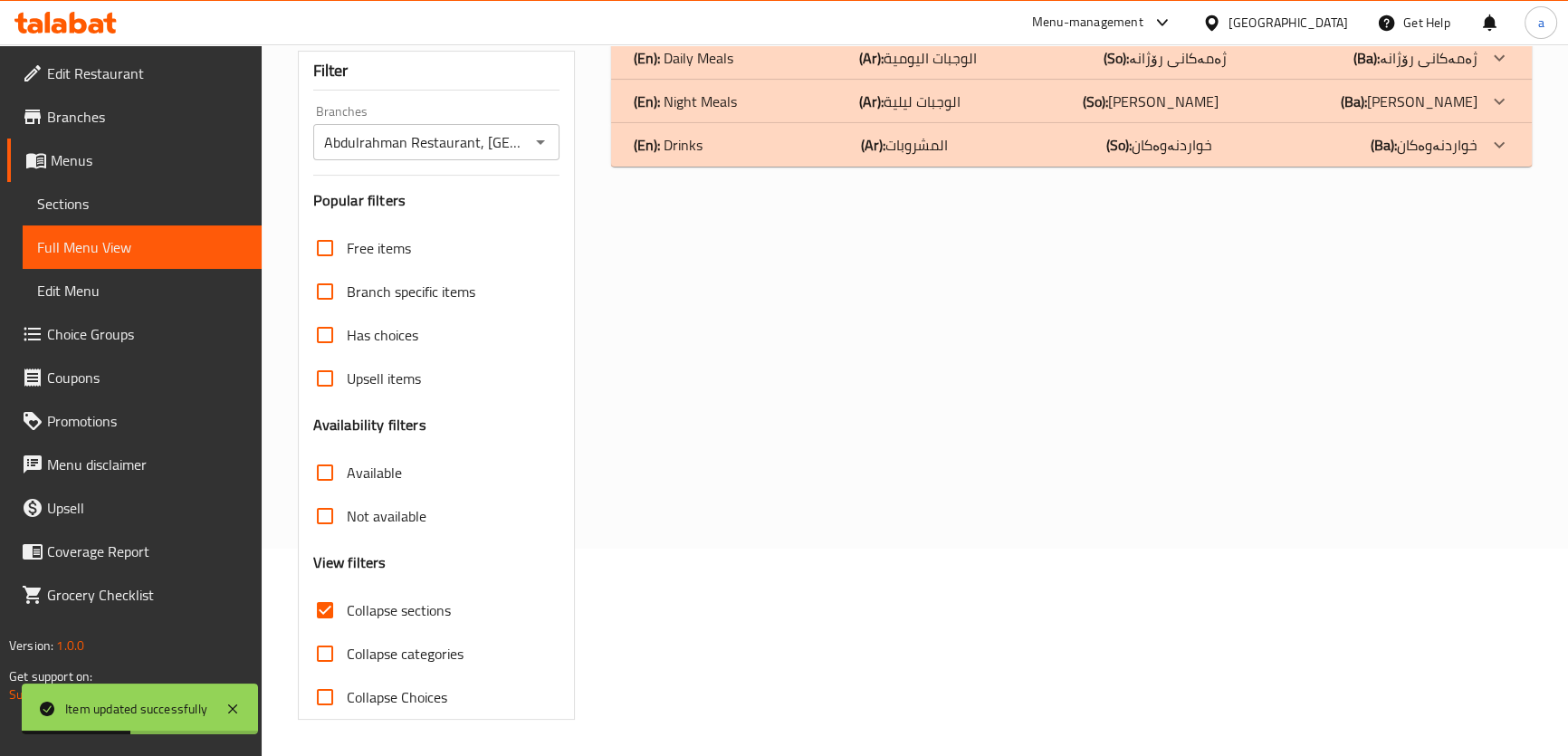
scroll to position [206, 0]
click at [1450, 62] on p "(Ba): ژەمەکانی رۆژانە" at bounding box center [1416, 59] width 124 height 21
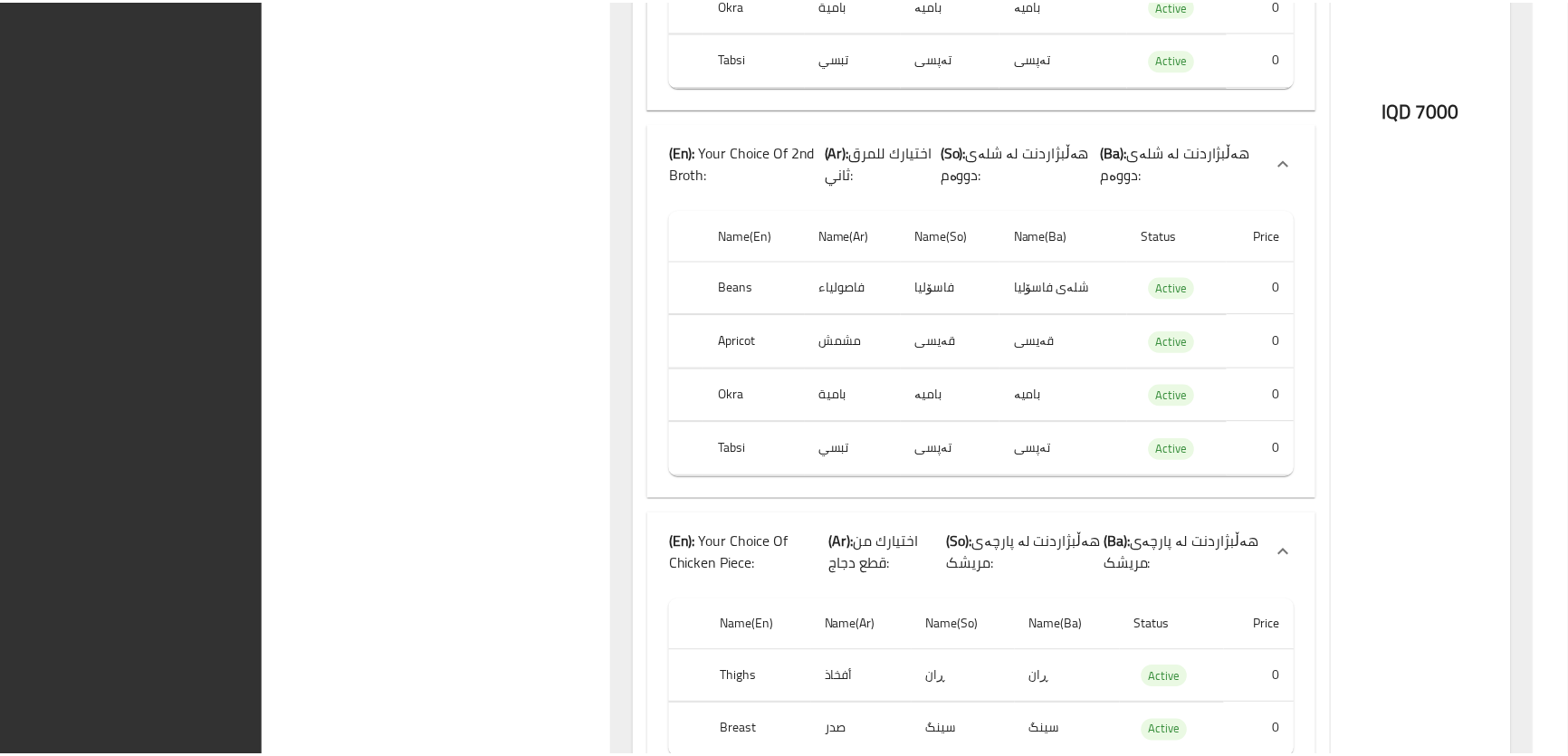
scroll to position [17940, 0]
